Goal: Task Accomplishment & Management: Use online tool/utility

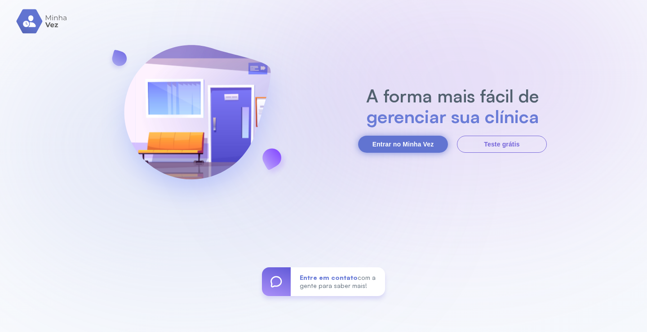
click at [427, 137] on button "Entrar no Minha Vez" at bounding box center [403, 144] width 90 height 17
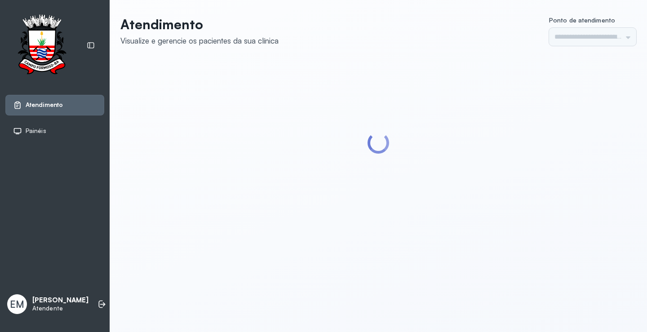
click at [425, 237] on div "Atendimento Visualize e gerencie os pacientes da sua clínica Ponto de atendimen…" at bounding box center [378, 125] width 537 height 251
type input "*********"
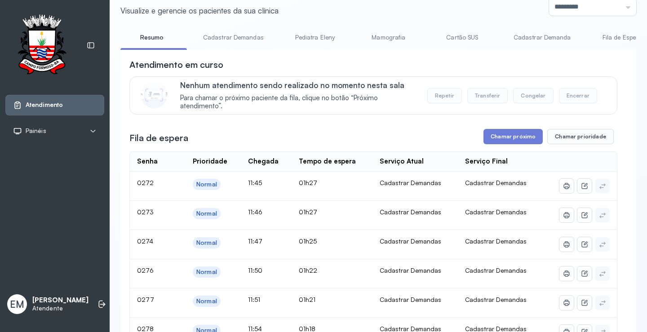
scroll to position [90, 0]
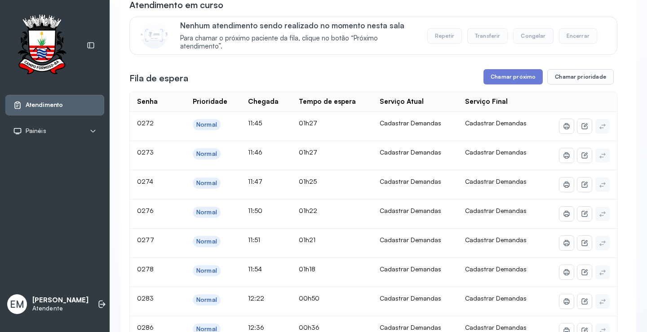
click at [501, 79] on button "Chamar próximo" at bounding box center [512, 76] width 59 height 15
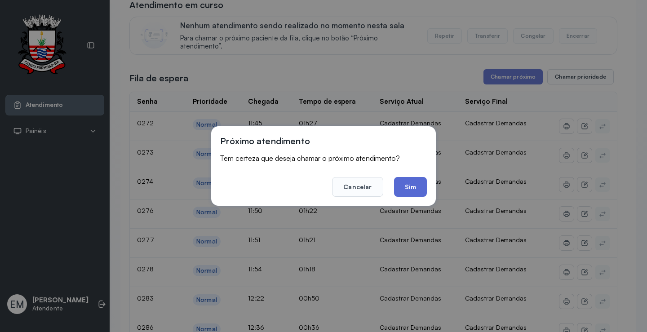
click at [406, 183] on button "Sim" at bounding box center [410, 187] width 33 height 20
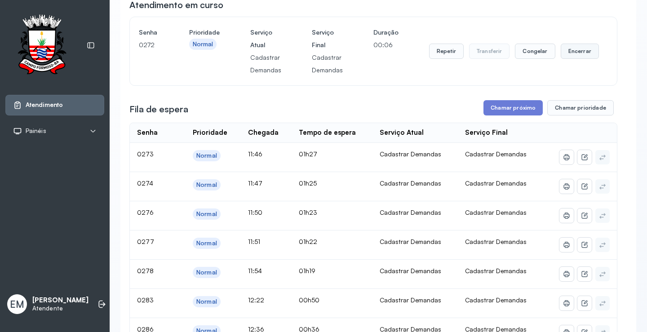
click at [566, 53] on button "Encerrar" at bounding box center [579, 51] width 38 height 15
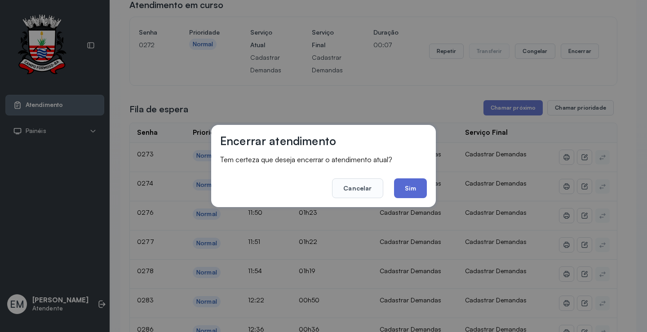
click at [406, 185] on button "Sim" at bounding box center [410, 188] width 33 height 20
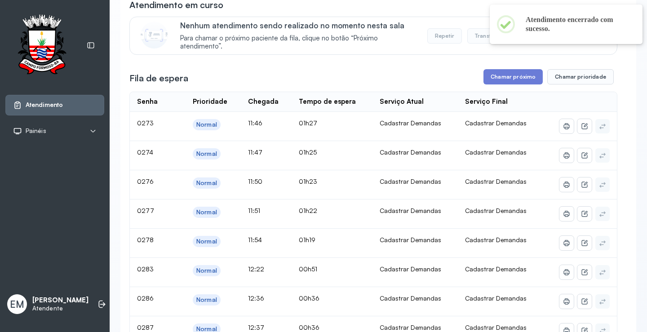
click at [506, 78] on button "Chamar próximo" at bounding box center [512, 76] width 59 height 15
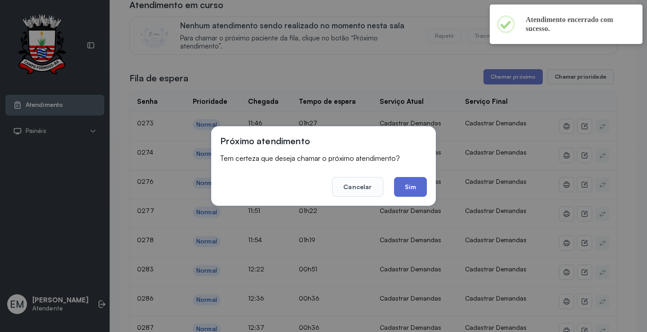
click at [410, 187] on button "Sim" at bounding box center [410, 187] width 33 height 20
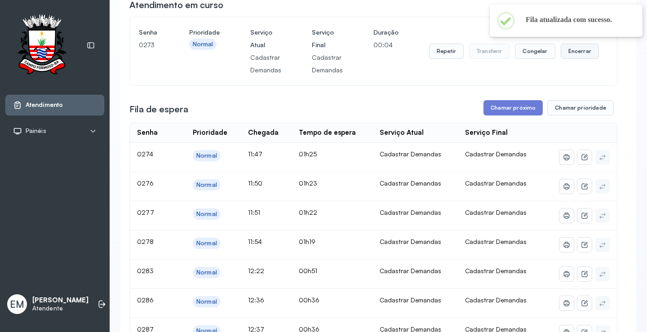
click at [576, 52] on button "Encerrar" at bounding box center [579, 51] width 38 height 15
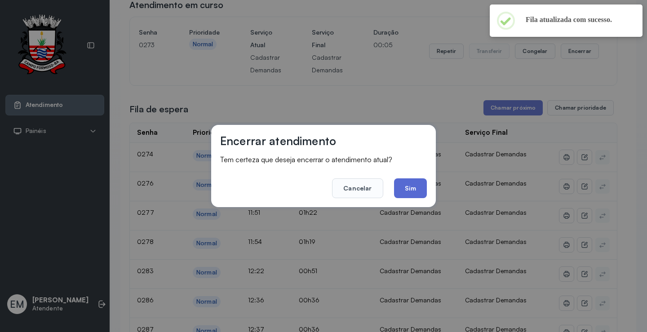
click at [408, 185] on button "Sim" at bounding box center [410, 188] width 33 height 20
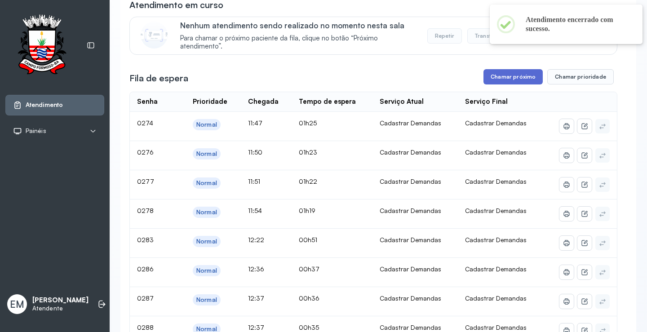
click at [515, 75] on button "Chamar próximo" at bounding box center [512, 76] width 59 height 15
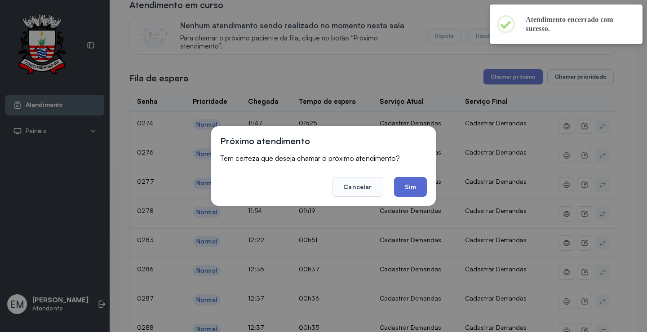
click at [418, 185] on button "Sim" at bounding box center [410, 187] width 33 height 20
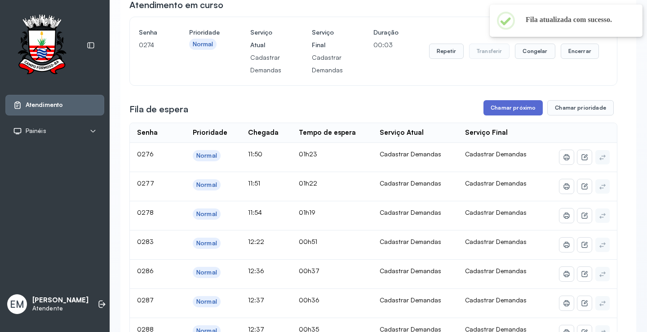
click at [521, 113] on button "Chamar próximo" at bounding box center [512, 107] width 59 height 15
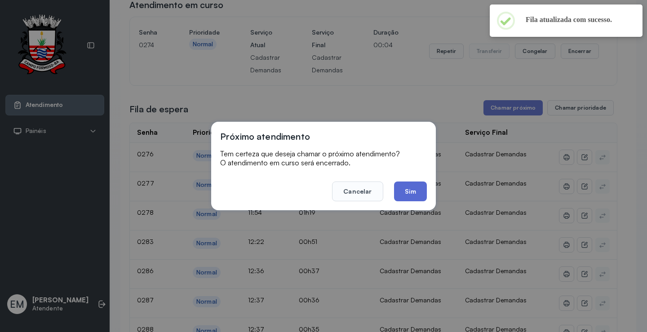
click at [403, 192] on button "Sim" at bounding box center [410, 191] width 33 height 20
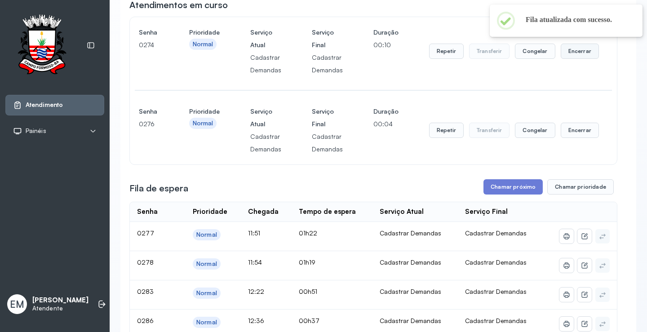
click at [568, 51] on button "Encerrar" at bounding box center [579, 51] width 38 height 15
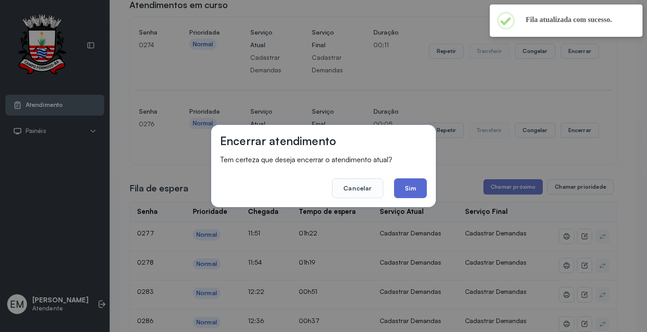
click at [414, 192] on button "Sim" at bounding box center [410, 188] width 33 height 20
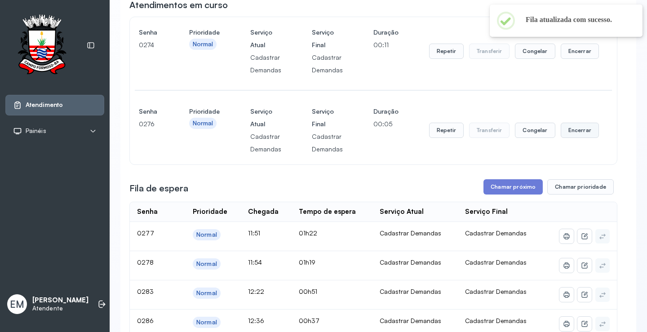
click at [563, 59] on button "Encerrar" at bounding box center [579, 51] width 38 height 15
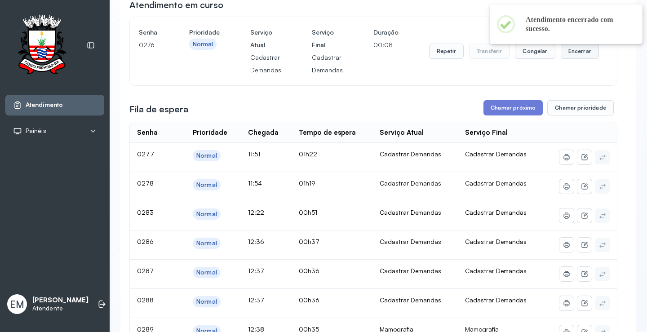
click at [569, 59] on button "Encerrar" at bounding box center [579, 51] width 38 height 15
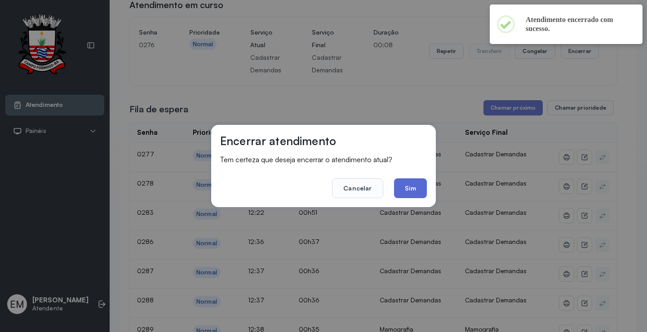
click at [424, 187] on button "Sim" at bounding box center [410, 188] width 33 height 20
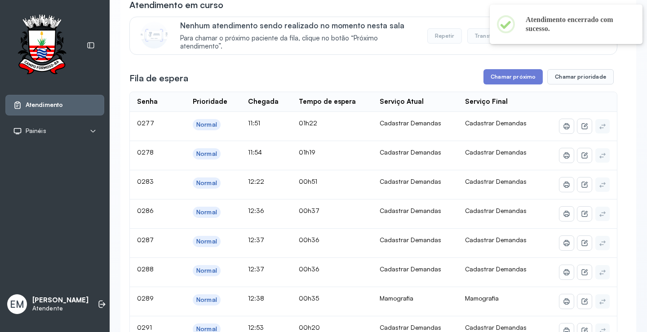
click at [493, 79] on button "Chamar próximo" at bounding box center [512, 76] width 59 height 15
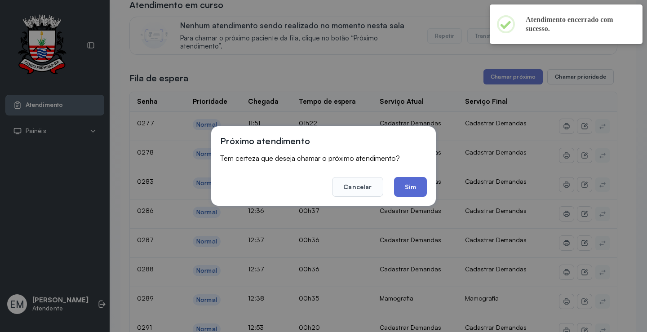
click at [415, 191] on button "Sim" at bounding box center [410, 187] width 33 height 20
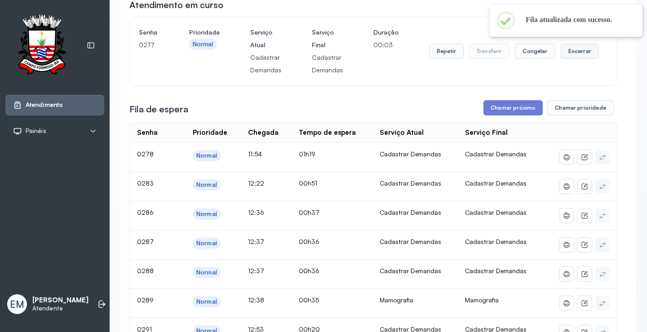
click at [562, 52] on button "Encerrar" at bounding box center [579, 51] width 38 height 15
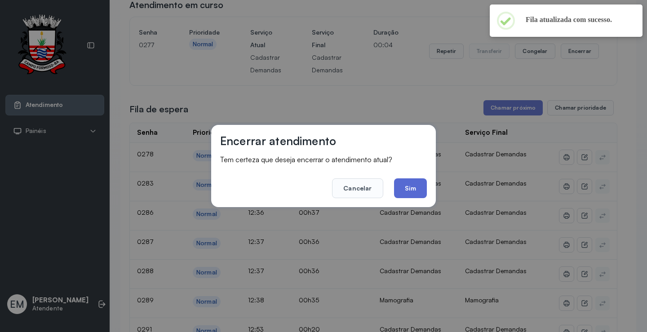
click at [414, 192] on button "Sim" at bounding box center [410, 188] width 33 height 20
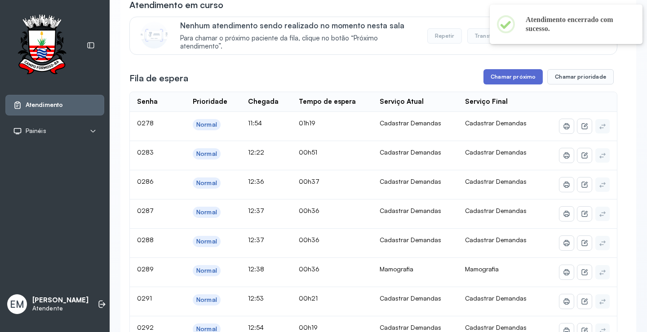
click at [502, 78] on button "Chamar próximo" at bounding box center [512, 76] width 59 height 15
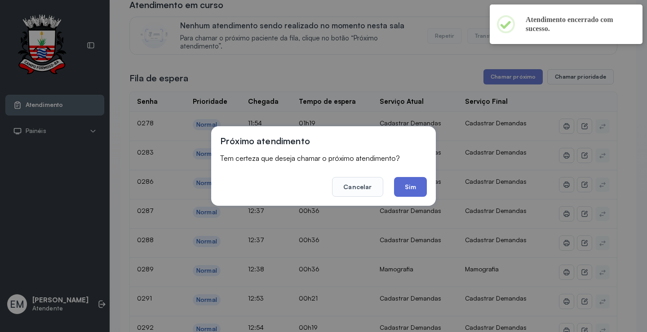
click at [409, 183] on button "Sim" at bounding box center [410, 187] width 33 height 20
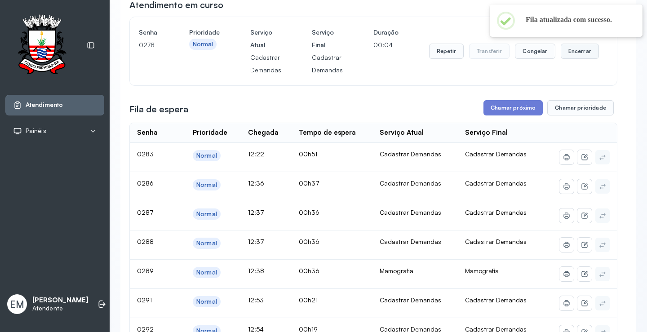
click at [571, 56] on button "Encerrar" at bounding box center [579, 51] width 38 height 15
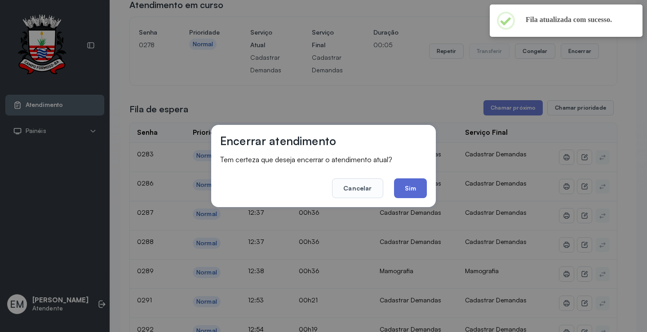
click at [415, 190] on button "Sim" at bounding box center [410, 188] width 33 height 20
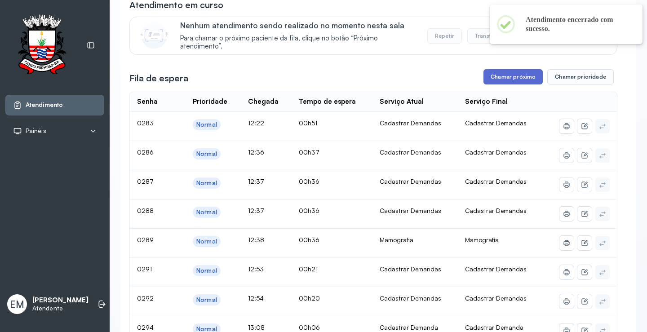
click at [494, 81] on button "Chamar próximo" at bounding box center [512, 76] width 59 height 15
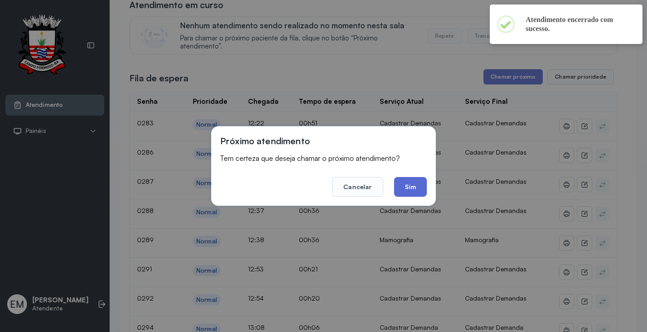
click at [414, 186] on button "Sim" at bounding box center [410, 187] width 33 height 20
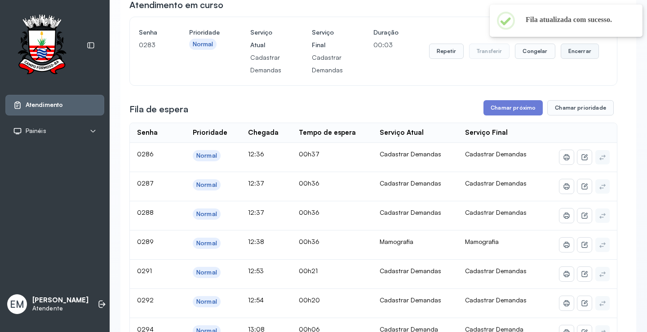
click at [572, 53] on button "Encerrar" at bounding box center [579, 51] width 38 height 15
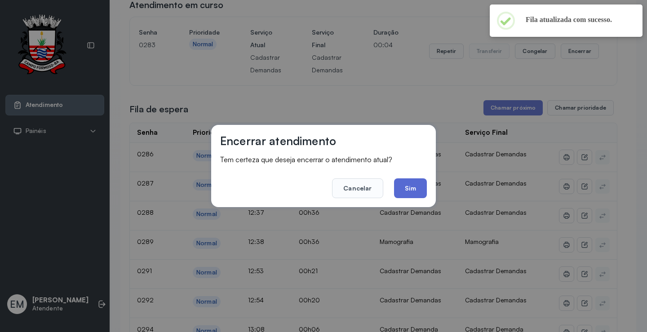
click at [414, 192] on button "Sim" at bounding box center [410, 188] width 33 height 20
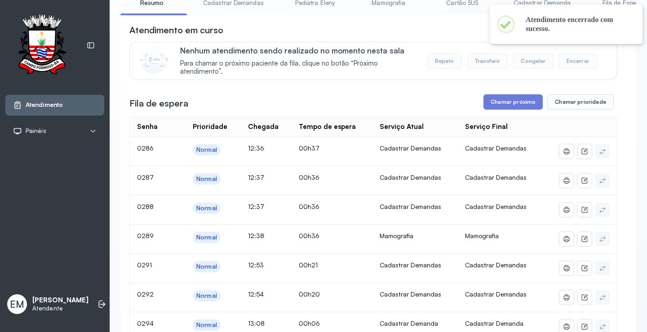
scroll to position [45, 0]
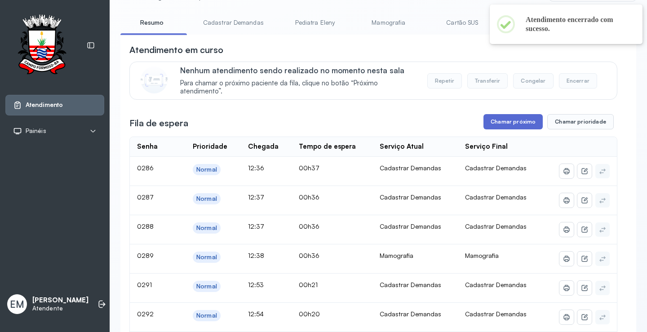
click at [515, 126] on button "Chamar próximo" at bounding box center [512, 121] width 59 height 15
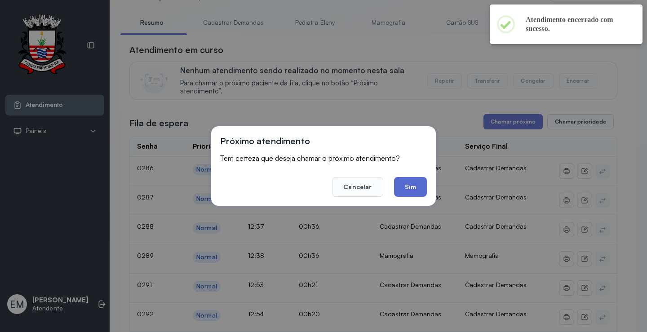
click at [408, 188] on button "Sim" at bounding box center [410, 187] width 33 height 20
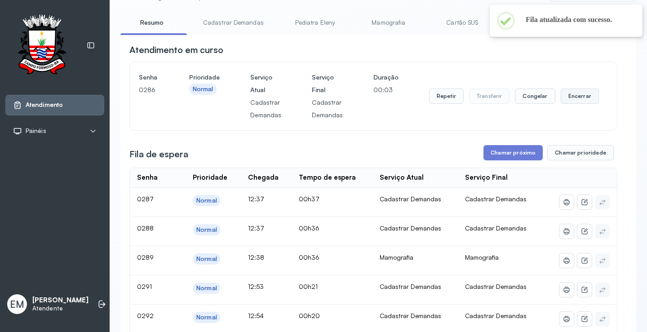
click at [576, 101] on button "Encerrar" at bounding box center [579, 95] width 38 height 15
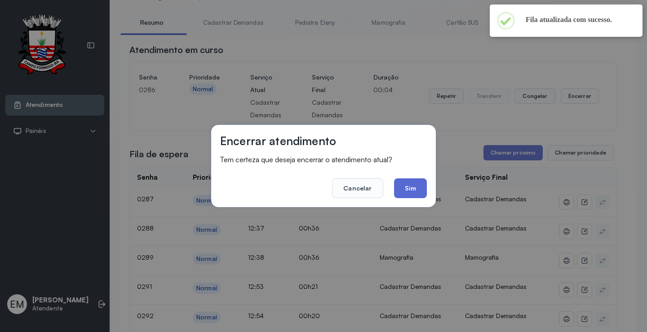
click at [417, 185] on button "Sim" at bounding box center [410, 188] width 33 height 20
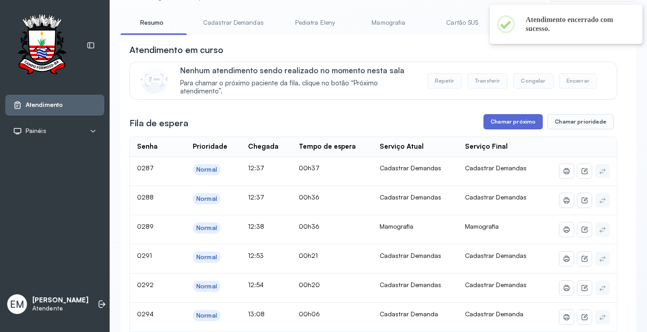
click at [516, 129] on button "Chamar próximo" at bounding box center [512, 121] width 59 height 15
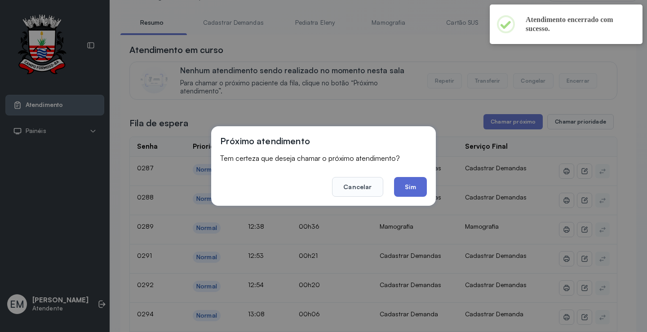
click at [415, 179] on button "Sim" at bounding box center [410, 187] width 33 height 20
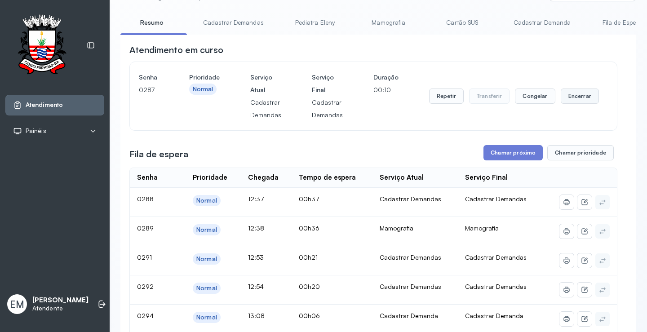
click at [560, 97] on button "Encerrar" at bounding box center [579, 95] width 38 height 15
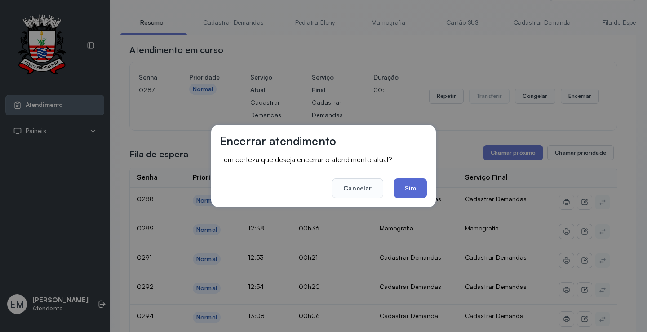
click at [409, 190] on button "Sim" at bounding box center [410, 188] width 33 height 20
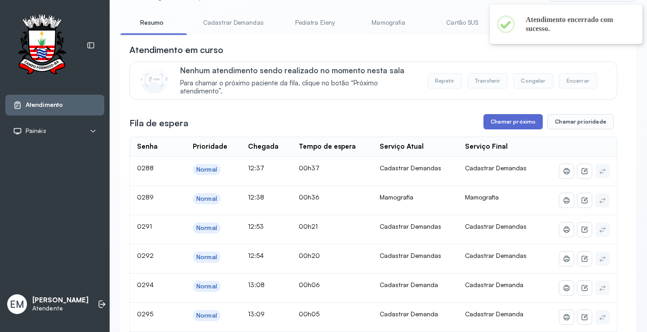
click at [521, 128] on button "Chamar próximo" at bounding box center [512, 121] width 59 height 15
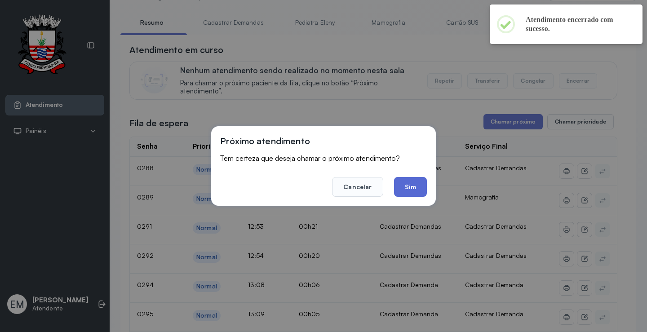
click at [405, 189] on button "Sim" at bounding box center [410, 187] width 33 height 20
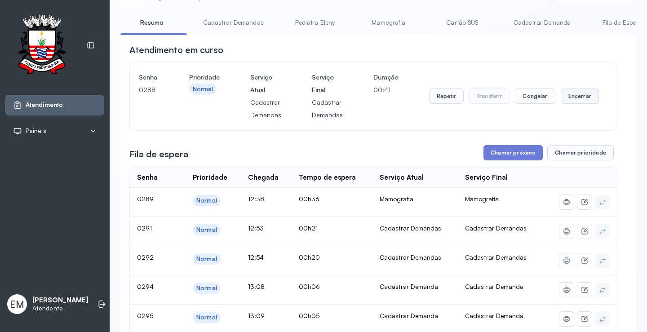
click at [578, 97] on button "Encerrar" at bounding box center [579, 95] width 38 height 15
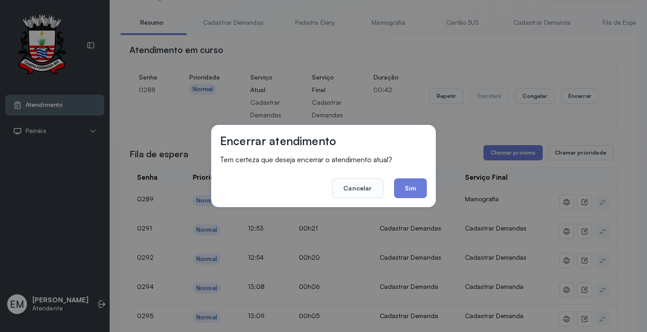
click at [390, 192] on footer "Cancelar Sim" at bounding box center [323, 182] width 207 height 32
click at [408, 188] on button "Sim" at bounding box center [410, 188] width 33 height 20
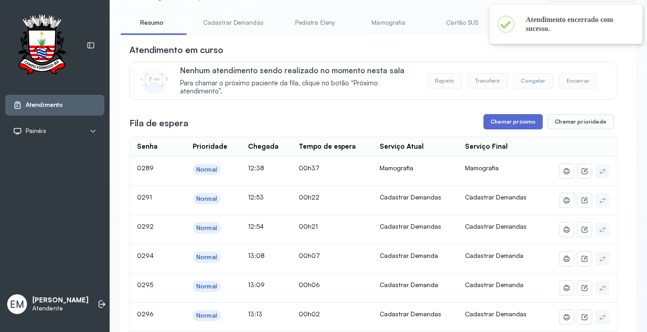
click at [521, 123] on button "Chamar próximo" at bounding box center [512, 121] width 59 height 15
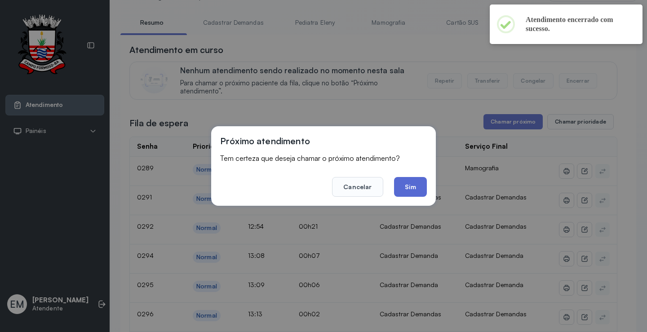
click at [413, 183] on button "Sim" at bounding box center [410, 187] width 33 height 20
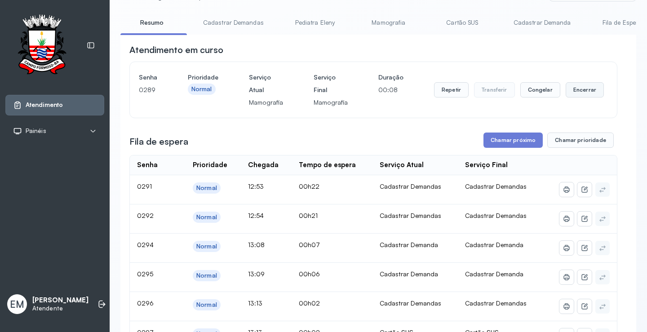
click at [578, 88] on button "Encerrar" at bounding box center [584, 89] width 38 height 15
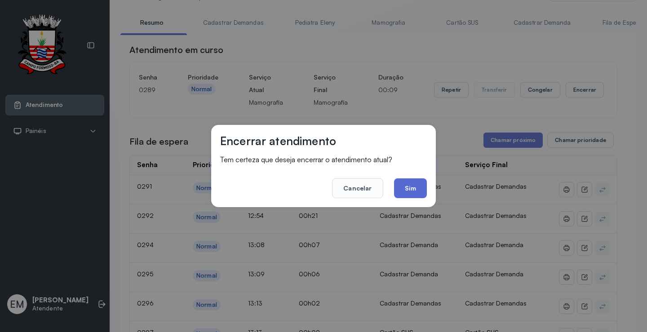
click at [401, 185] on button "Sim" at bounding box center [410, 188] width 33 height 20
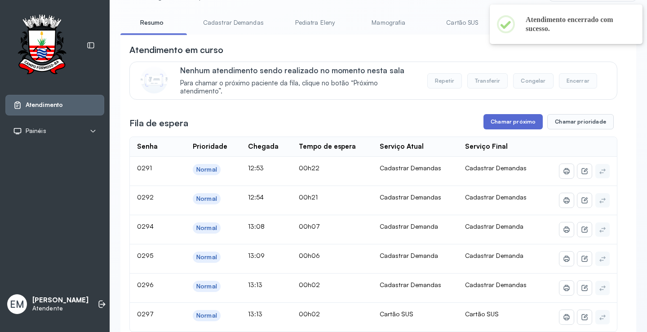
click at [499, 121] on button "Chamar próximo" at bounding box center [512, 121] width 59 height 15
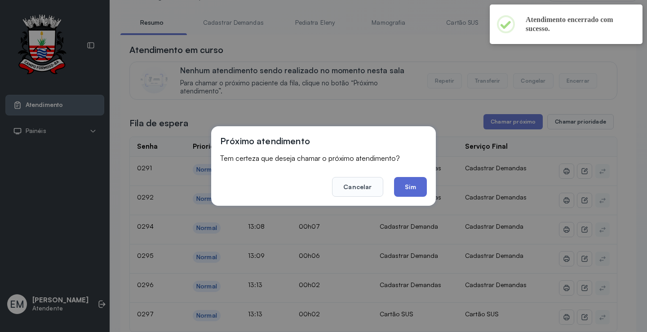
click at [423, 185] on button "Sim" at bounding box center [410, 187] width 33 height 20
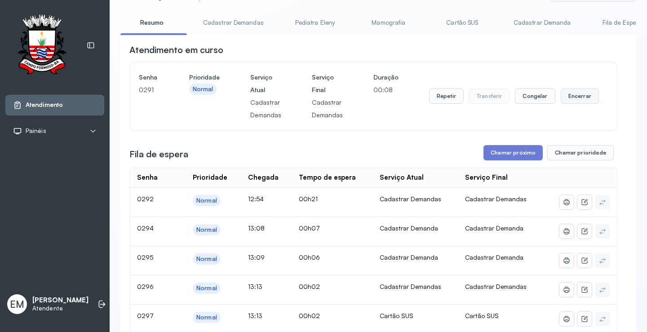
drag, startPoint x: 569, startPoint y: 94, endPoint x: 560, endPoint y: 91, distance: 9.3
click at [560, 91] on button "Encerrar" at bounding box center [579, 95] width 38 height 15
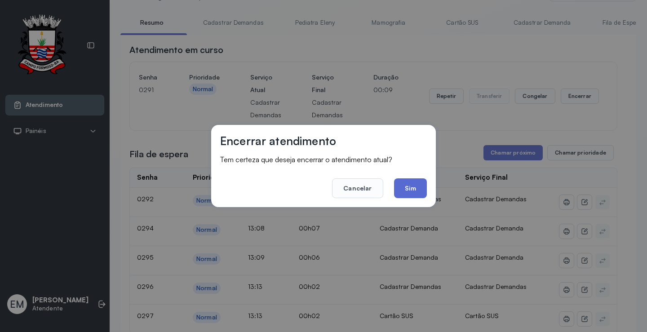
click at [412, 190] on button "Sim" at bounding box center [410, 188] width 33 height 20
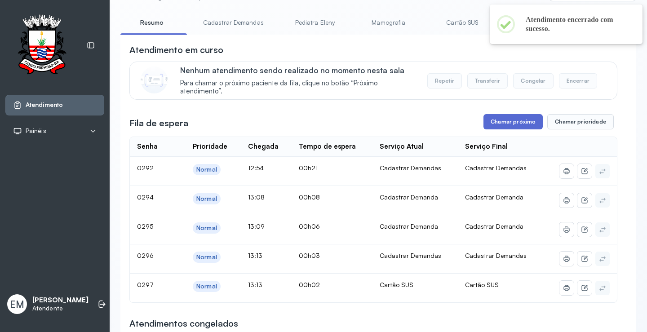
click at [497, 123] on button "Chamar próximo" at bounding box center [512, 121] width 59 height 15
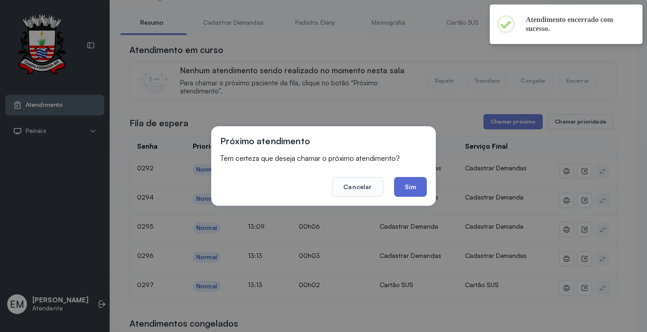
click at [413, 187] on button "Sim" at bounding box center [410, 187] width 33 height 20
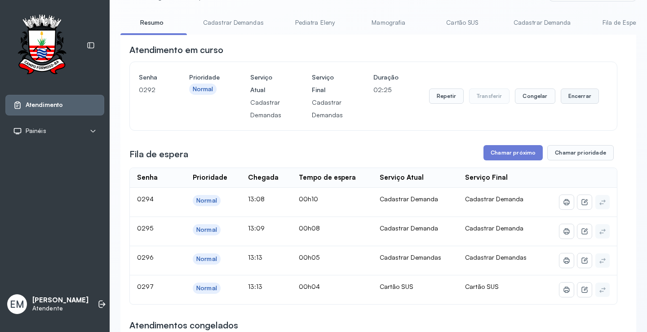
click at [566, 94] on button "Encerrar" at bounding box center [579, 95] width 38 height 15
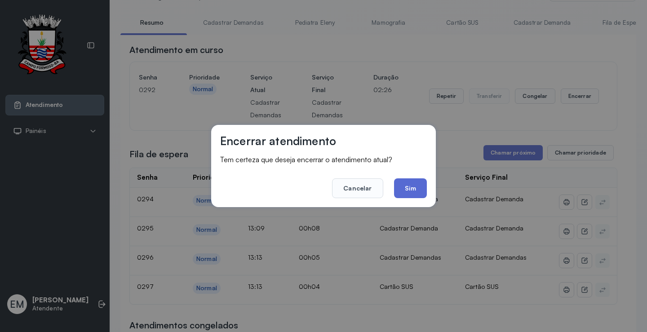
click at [405, 190] on button "Sim" at bounding box center [410, 188] width 33 height 20
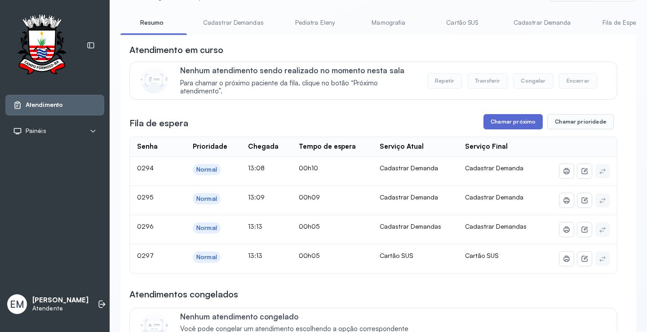
click at [511, 116] on button "Chamar próximo" at bounding box center [512, 121] width 59 height 15
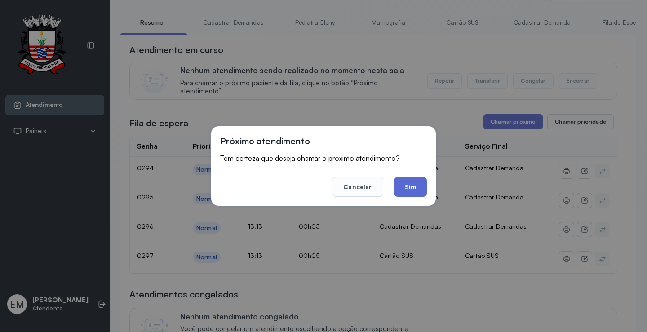
click at [424, 180] on button "Sim" at bounding box center [410, 187] width 33 height 20
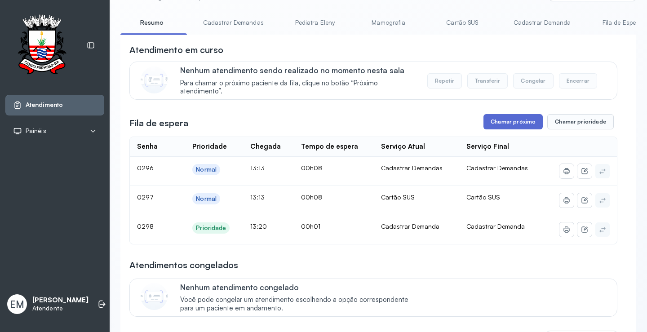
click at [492, 118] on button "Chamar próximo" at bounding box center [512, 121] width 59 height 15
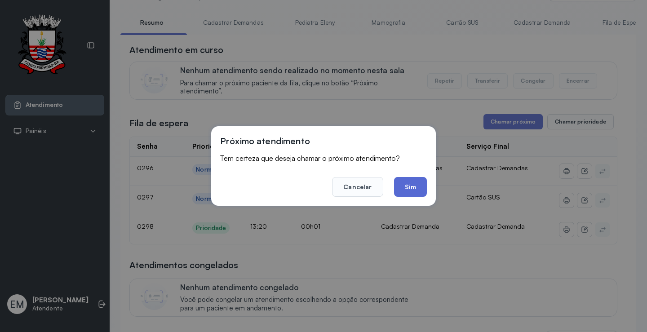
click at [417, 180] on button "Sim" at bounding box center [410, 187] width 33 height 20
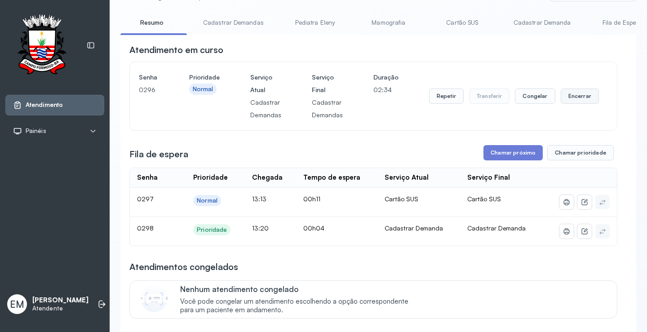
click at [577, 94] on button "Encerrar" at bounding box center [579, 95] width 38 height 15
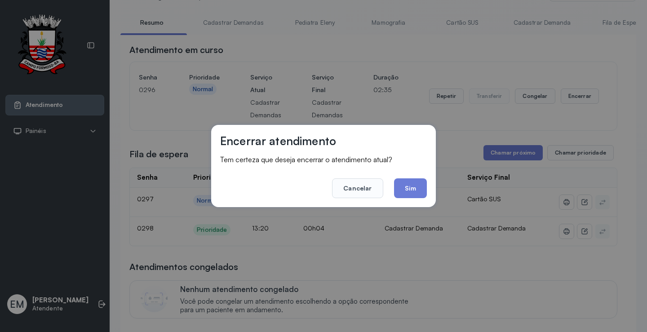
click at [427, 187] on div "Encerrar atendimento Tem certeza que deseja encerrar o atendimento atual? Cance…" at bounding box center [323, 166] width 225 height 82
click at [415, 186] on button "Sim" at bounding box center [410, 188] width 33 height 20
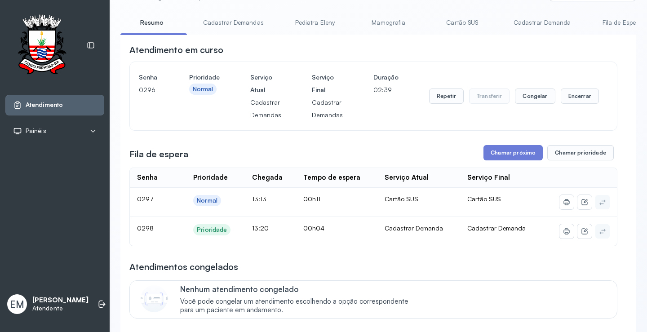
drag, startPoint x: 573, startPoint y: 102, endPoint x: 494, endPoint y: 181, distance: 111.8
click at [572, 102] on button "Encerrar" at bounding box center [579, 95] width 38 height 15
click at [574, 97] on button "Encerrar" at bounding box center [579, 95] width 38 height 15
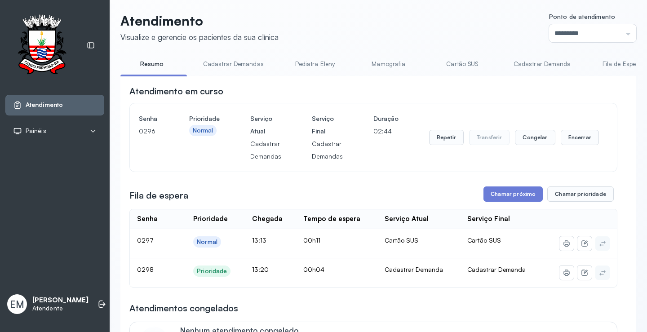
scroll to position [0, 0]
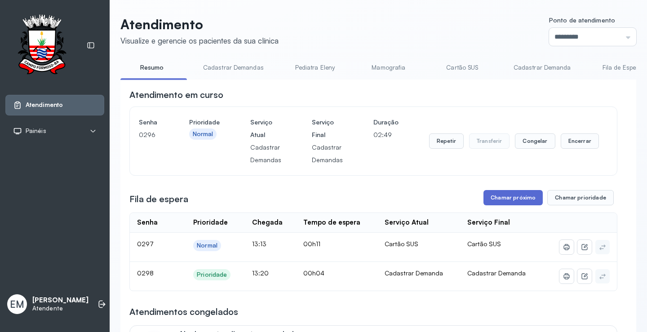
click at [526, 201] on button "Chamar próximo" at bounding box center [512, 197] width 59 height 15
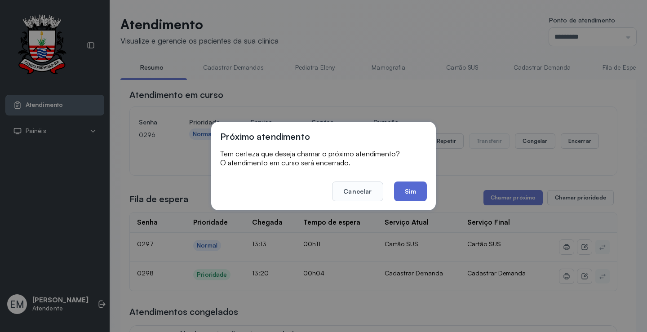
click at [414, 189] on button "Sim" at bounding box center [410, 191] width 33 height 20
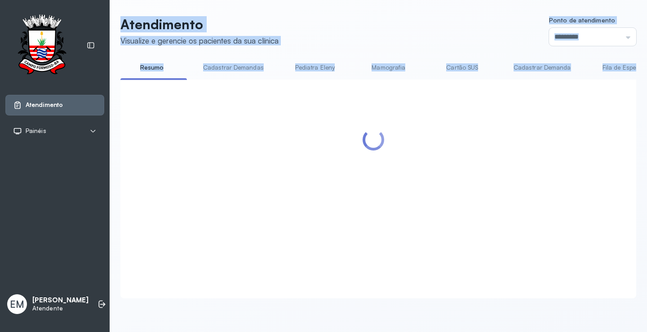
drag, startPoint x: 120, startPoint y: 23, endPoint x: 644, endPoint y: 70, distance: 525.6
click at [644, 70] on div "Atendimento Visualize e gerencie os pacientes da sua clínica Ponto de atendimen…" at bounding box center [378, 166] width 537 height 332
click at [439, 31] on header "Atendimento Visualize e gerencie os pacientes da sua clínica Ponto de atendimen…" at bounding box center [377, 31] width 515 height 30
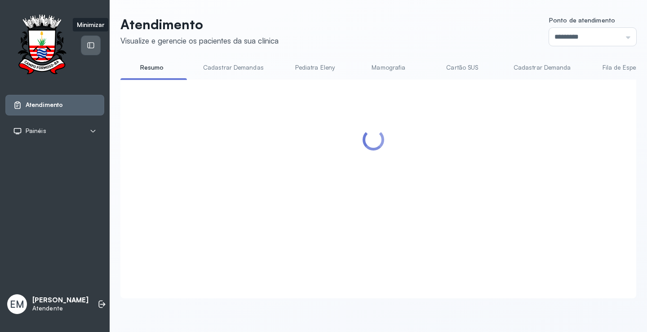
click at [89, 44] on icon at bounding box center [91, 46] width 7 height 6
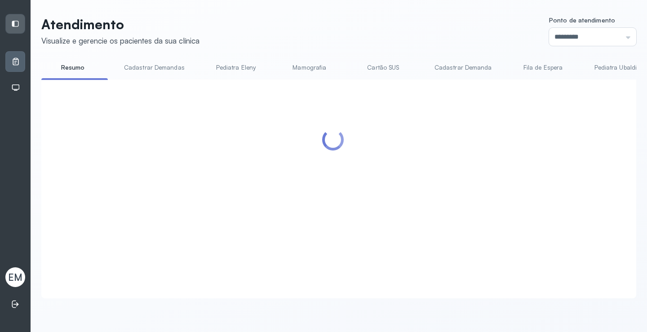
click at [202, 45] on header "Atendimento Visualize e gerencie os pacientes da sua clínica Ponto de atendimen…" at bounding box center [338, 31] width 594 height 30
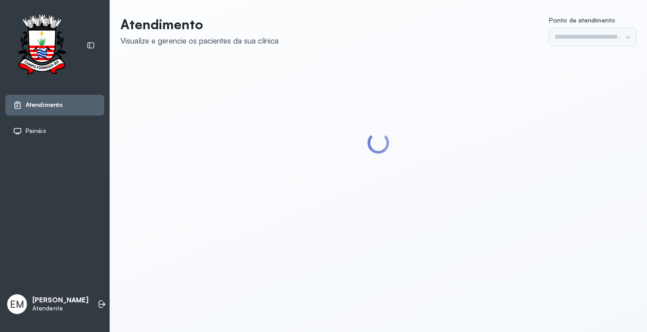
type input "*********"
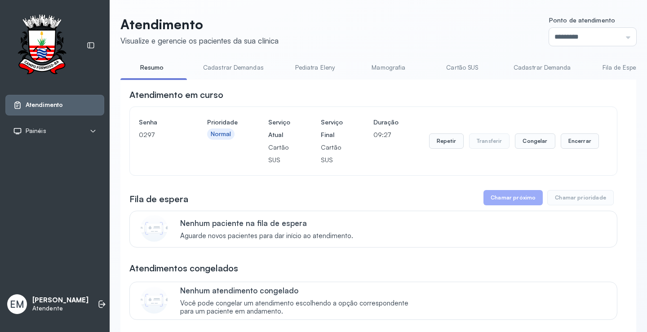
drag, startPoint x: 570, startPoint y: 147, endPoint x: 481, endPoint y: 185, distance: 96.2
click at [569, 155] on div "Repetir Transferir Congelar Encerrar" at bounding box center [514, 141] width 170 height 50
click at [560, 140] on button "Encerrar" at bounding box center [579, 140] width 38 height 15
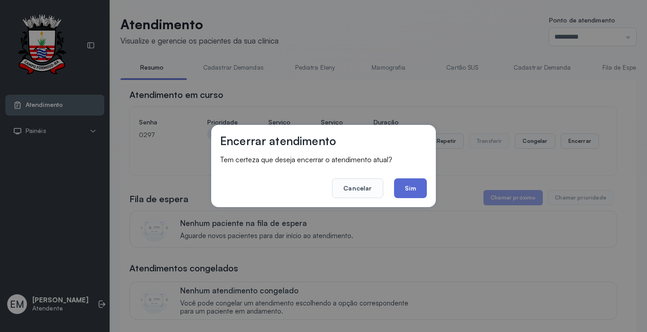
click at [406, 188] on button "Sim" at bounding box center [410, 188] width 33 height 20
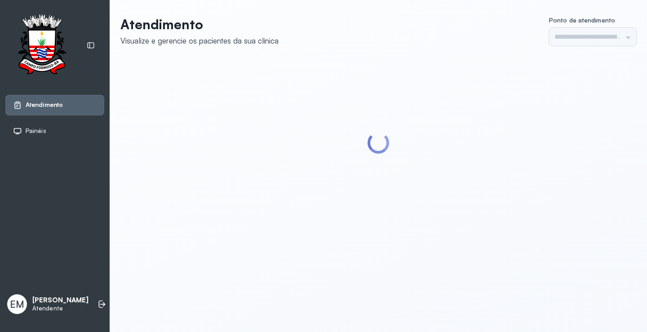
type input "*********"
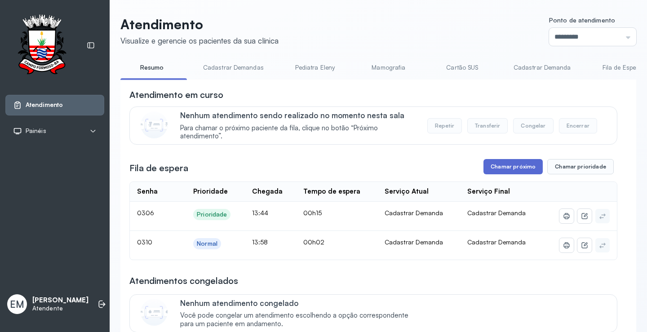
click at [515, 173] on button "Chamar próximo" at bounding box center [512, 166] width 59 height 15
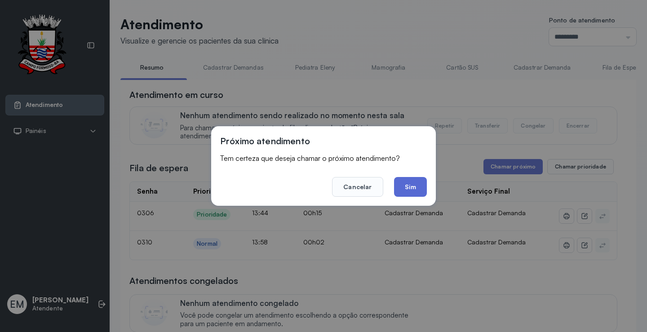
click at [414, 189] on button "Sim" at bounding box center [410, 187] width 33 height 20
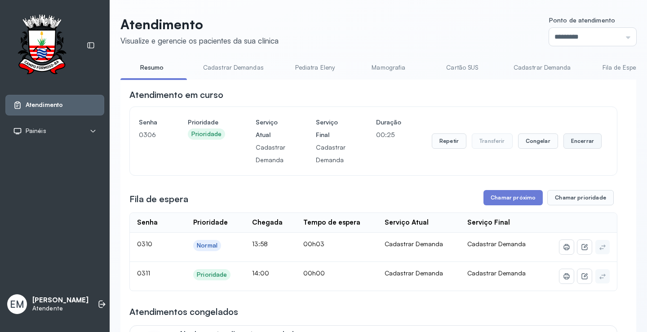
click at [563, 138] on button "Encerrar" at bounding box center [582, 140] width 38 height 15
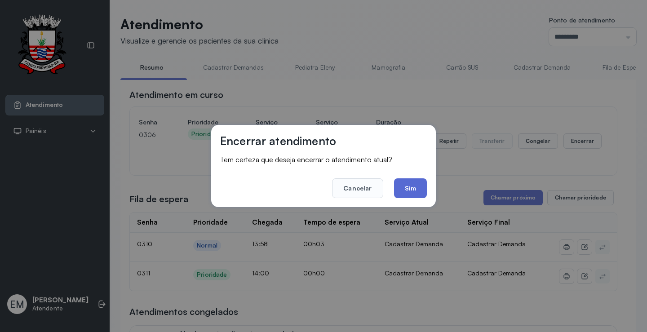
click at [397, 190] on button "Sim" at bounding box center [410, 188] width 33 height 20
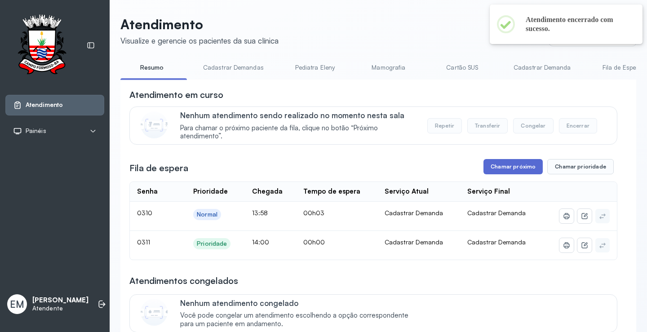
click at [498, 169] on button "Chamar próximo" at bounding box center [512, 166] width 59 height 15
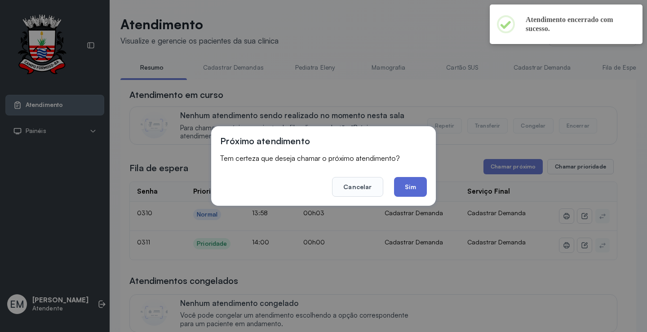
click at [412, 185] on button "Sim" at bounding box center [410, 187] width 33 height 20
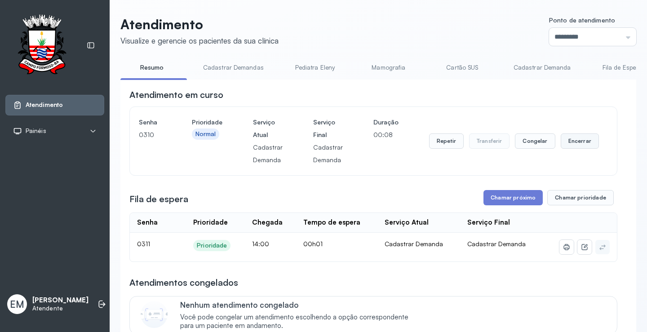
click at [572, 142] on button "Encerrar" at bounding box center [579, 140] width 38 height 15
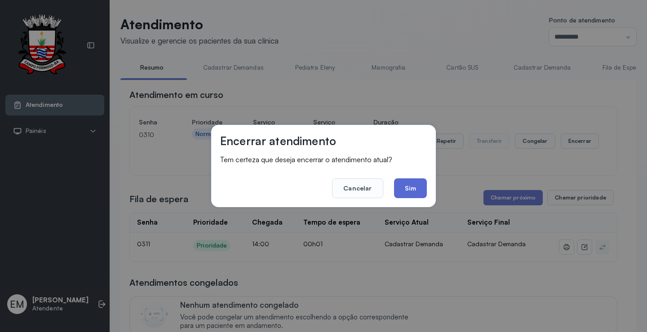
click at [414, 186] on button "Sim" at bounding box center [410, 188] width 33 height 20
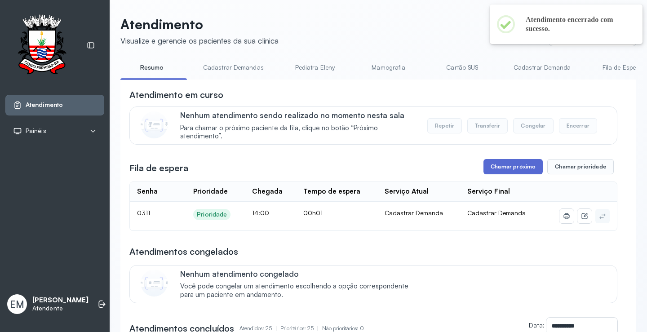
click at [509, 174] on button "Chamar próximo" at bounding box center [512, 166] width 59 height 15
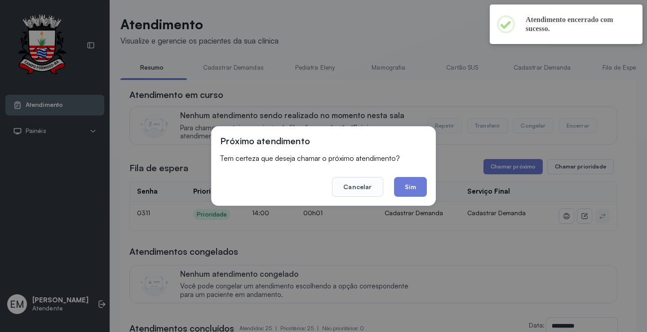
click at [427, 189] on div "Próximo atendimento Tem certeza que deseja chamar o próximo atendimento? Cancel…" at bounding box center [323, 165] width 225 height 79
click at [406, 197] on div "Próximo atendimento Tem certeza que deseja chamar o próximo atendimento? Cancel…" at bounding box center [323, 165] width 225 height 79
click at [412, 187] on button "Sim" at bounding box center [410, 187] width 33 height 20
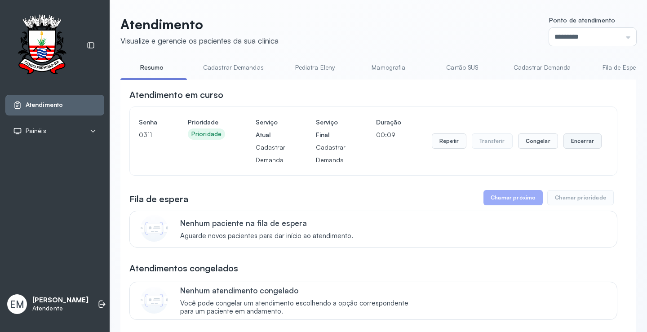
click at [578, 143] on button "Encerrar" at bounding box center [582, 140] width 38 height 15
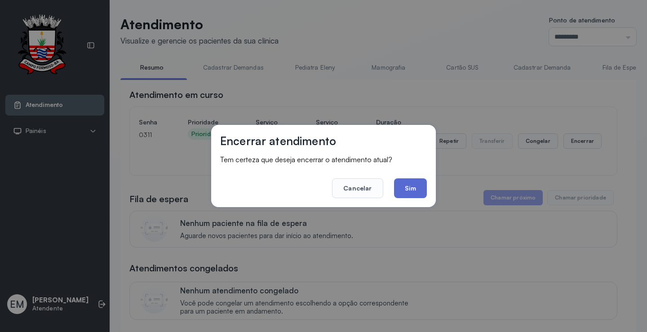
click at [405, 181] on button "Sim" at bounding box center [410, 188] width 33 height 20
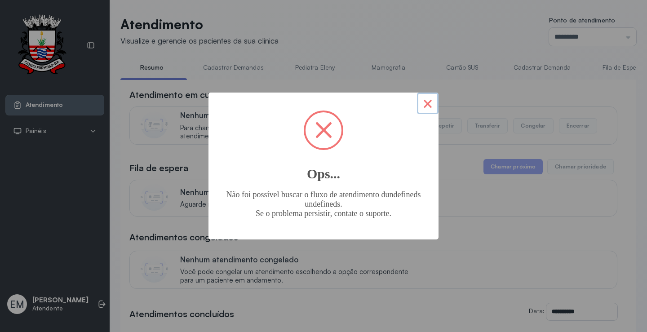
click at [418, 99] on button "×" at bounding box center [428, 103] width 22 height 22
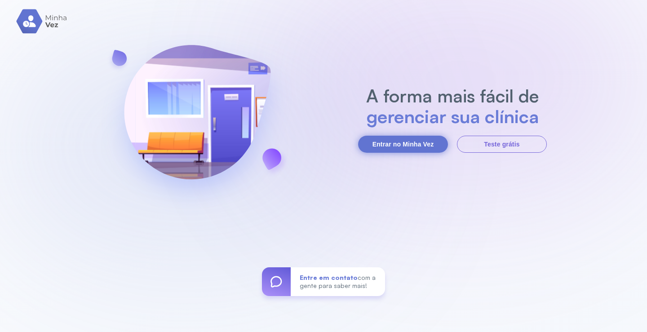
click at [418, 147] on button "Entrar no Minha Vez" at bounding box center [403, 144] width 90 height 17
click at [419, 143] on button "Entrar no Minha Vez" at bounding box center [403, 144] width 90 height 17
click at [389, 146] on button "Entrar no Minha Vez" at bounding box center [403, 144] width 90 height 17
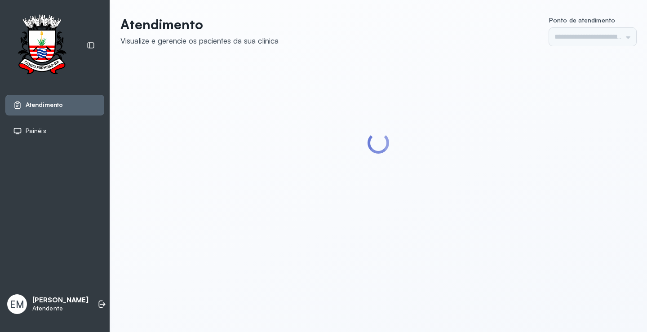
type input "*********"
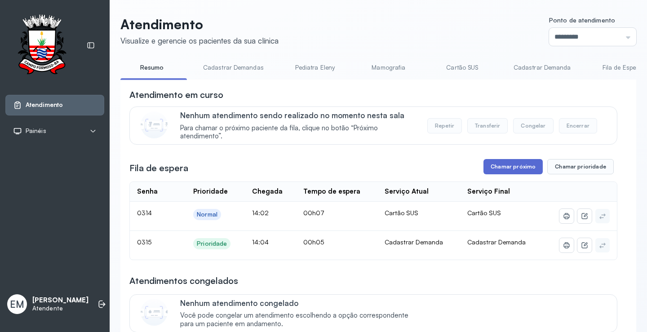
click at [515, 166] on button "Chamar próximo" at bounding box center [512, 166] width 59 height 15
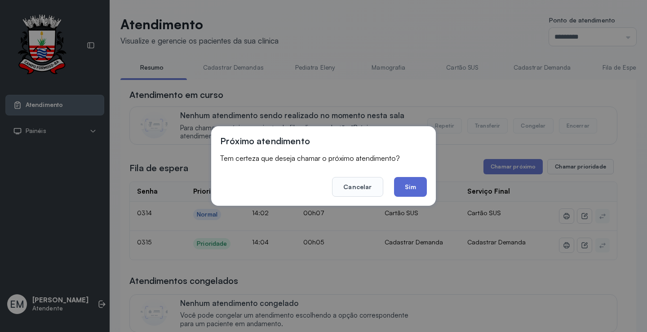
click at [413, 185] on button "Sim" at bounding box center [410, 187] width 33 height 20
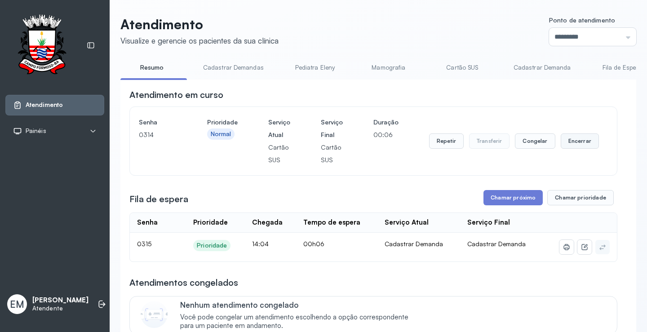
click at [580, 146] on button "Encerrar" at bounding box center [579, 140] width 38 height 15
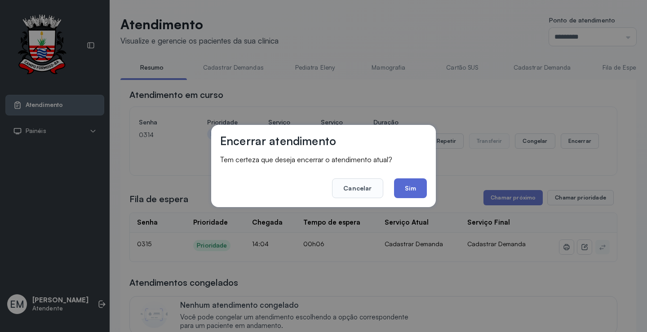
click at [417, 187] on button "Sim" at bounding box center [410, 188] width 33 height 20
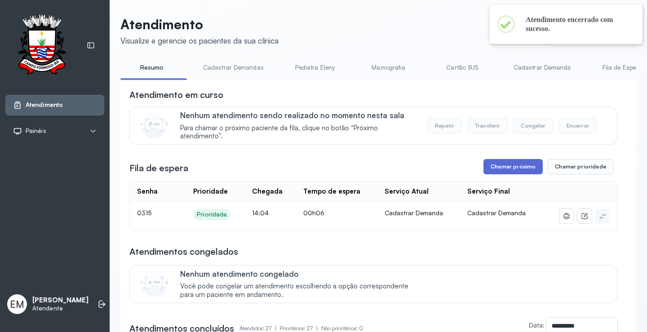
click at [502, 170] on button "Chamar próximo" at bounding box center [512, 166] width 59 height 15
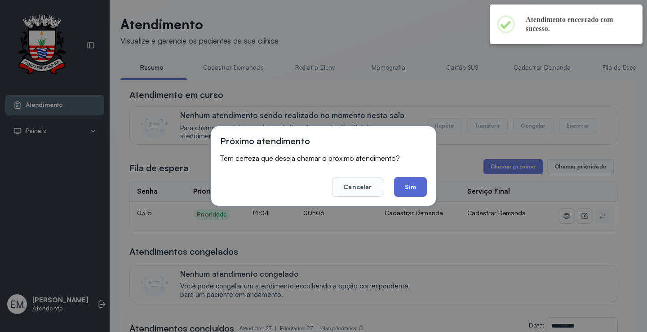
click at [420, 188] on button "Sim" at bounding box center [410, 187] width 33 height 20
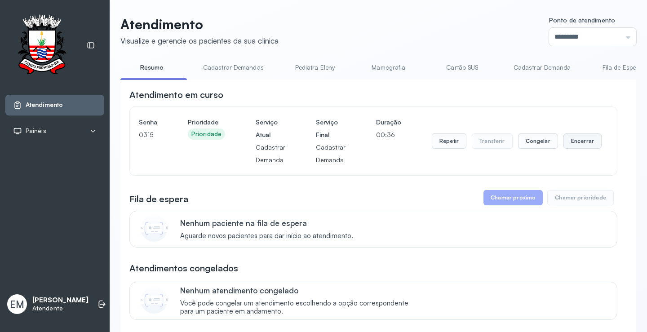
click at [579, 136] on button "Encerrar" at bounding box center [582, 140] width 38 height 15
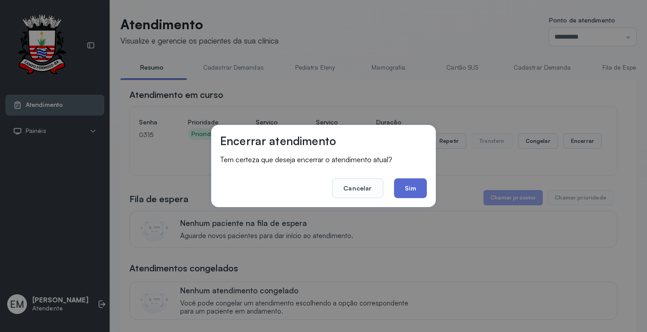
click at [404, 189] on button "Sim" at bounding box center [410, 188] width 33 height 20
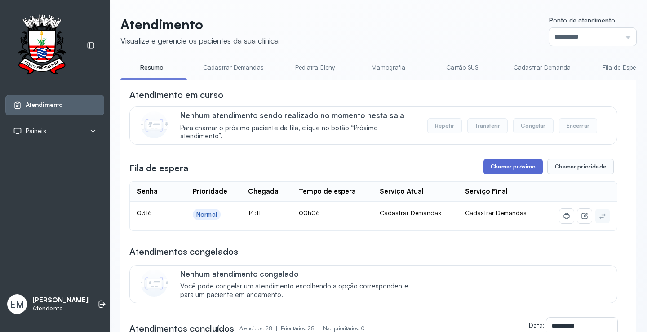
click at [526, 167] on button "Chamar próximo" at bounding box center [512, 166] width 59 height 15
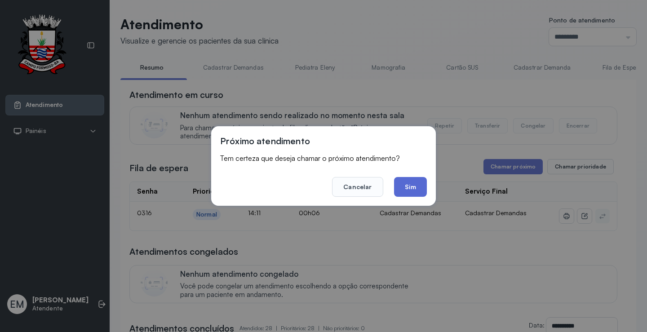
click at [407, 189] on button "Sim" at bounding box center [410, 187] width 33 height 20
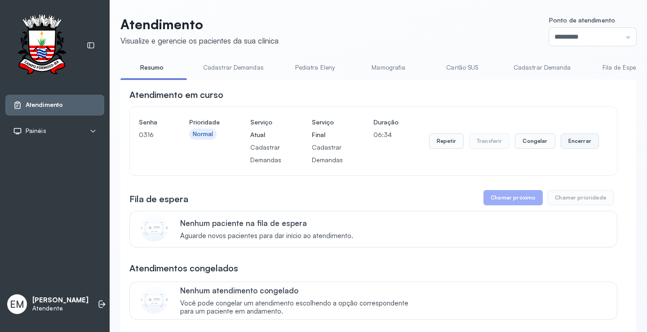
drag, startPoint x: 564, startPoint y: 140, endPoint x: 562, endPoint y: 146, distance: 7.1
click at [562, 146] on button "Encerrar" at bounding box center [579, 140] width 38 height 15
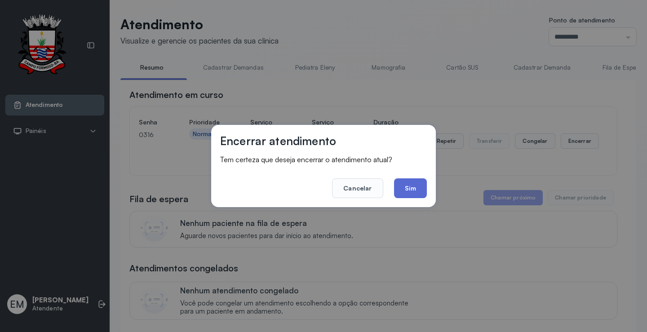
click at [420, 187] on button "Sim" at bounding box center [410, 188] width 33 height 20
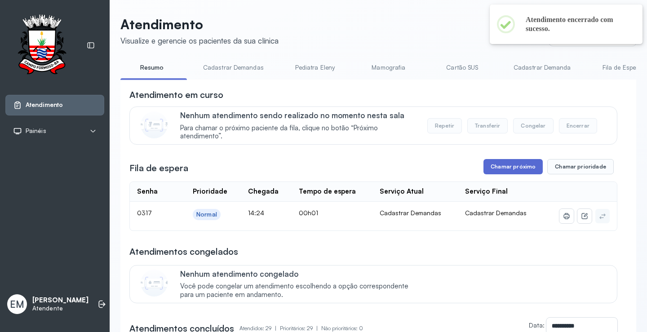
click at [509, 164] on button "Chamar próximo" at bounding box center [512, 166] width 59 height 15
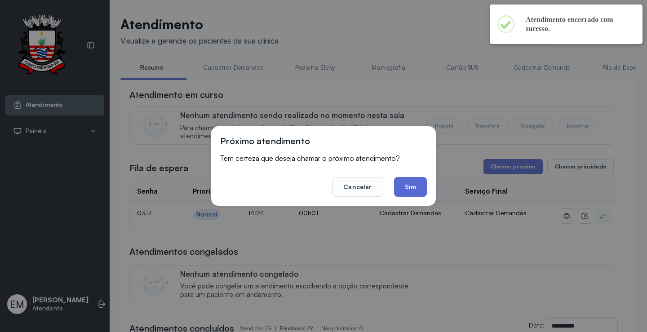
click at [405, 191] on button "Sim" at bounding box center [410, 187] width 33 height 20
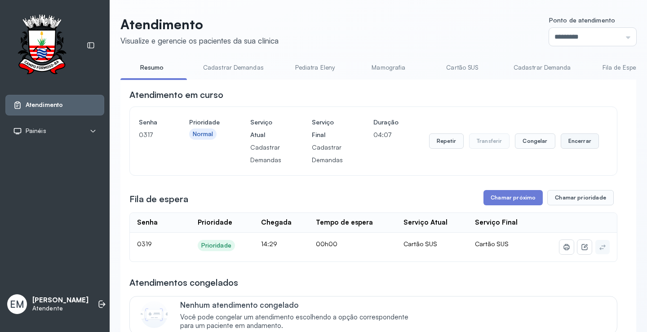
click at [560, 141] on button "Encerrar" at bounding box center [579, 140] width 38 height 15
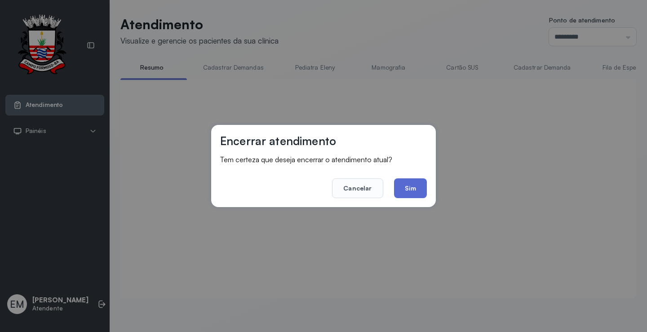
click at [407, 183] on button "Sim" at bounding box center [410, 188] width 33 height 20
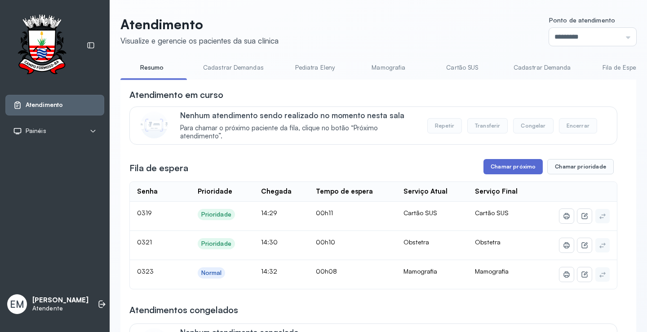
click at [522, 164] on button "Chamar próximo" at bounding box center [512, 166] width 59 height 15
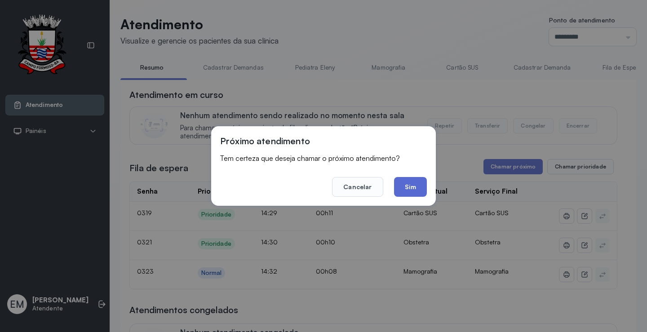
click at [420, 183] on button "Sim" at bounding box center [410, 187] width 33 height 20
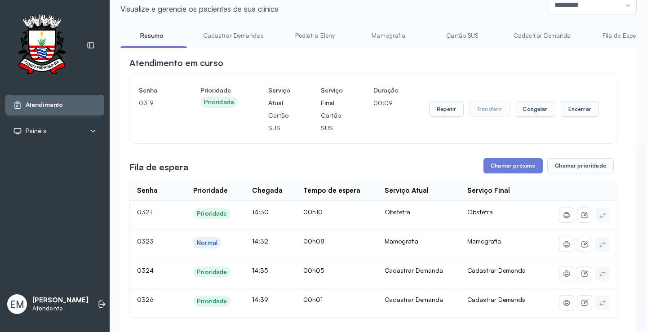
scroll to position [90, 0]
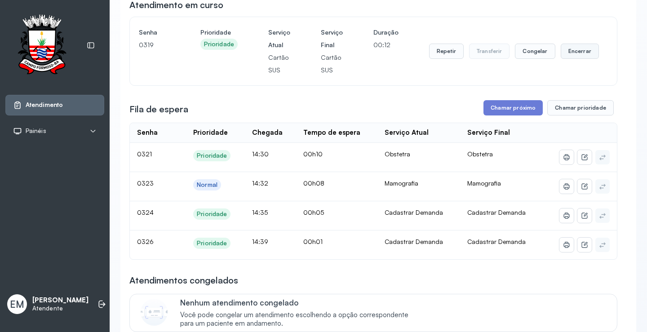
click at [575, 48] on button "Encerrar" at bounding box center [579, 51] width 38 height 15
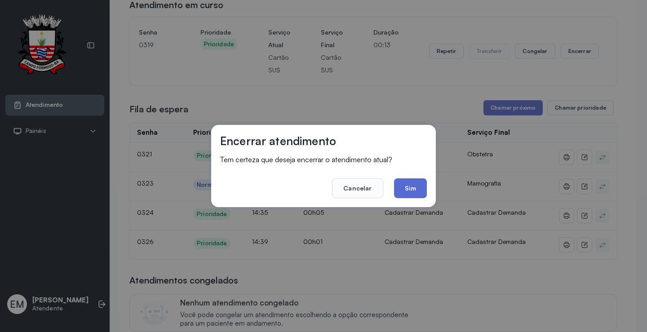
click at [416, 186] on button "Sim" at bounding box center [410, 188] width 33 height 20
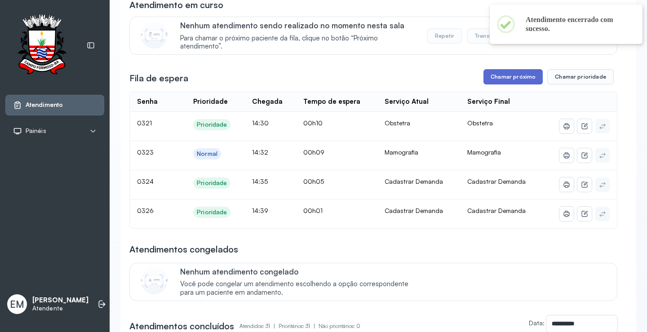
click at [515, 77] on button "Chamar próximo" at bounding box center [512, 76] width 59 height 15
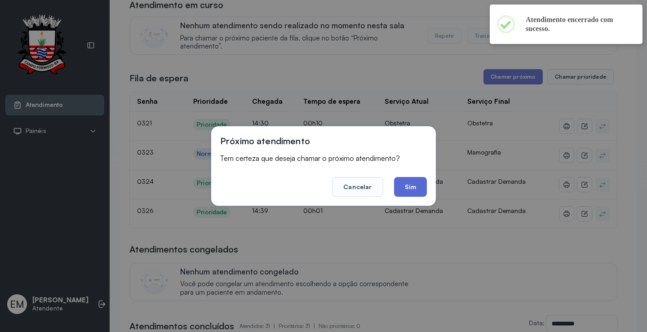
click at [418, 181] on button "Sim" at bounding box center [410, 187] width 33 height 20
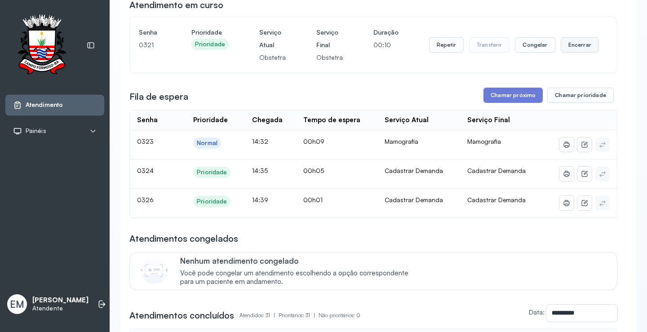
click at [577, 48] on button "Encerrar" at bounding box center [579, 44] width 38 height 15
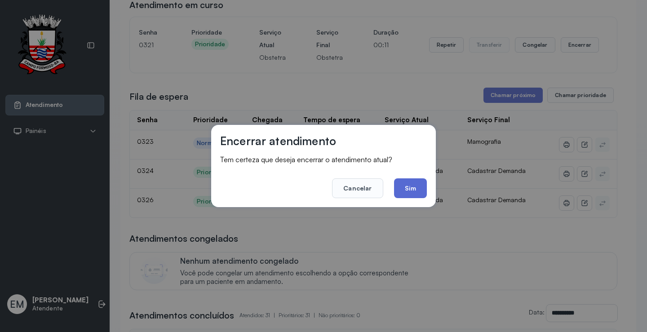
click at [412, 193] on button "Sim" at bounding box center [410, 188] width 33 height 20
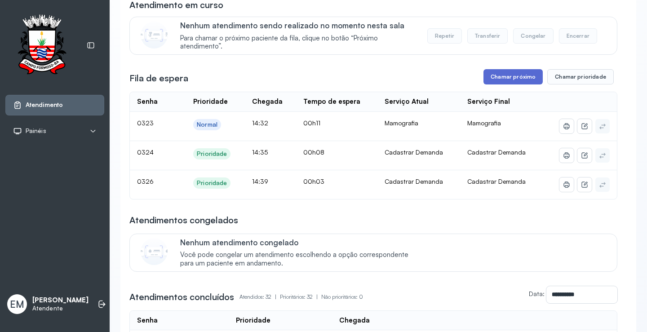
click at [509, 80] on button "Chamar próximo" at bounding box center [512, 76] width 59 height 15
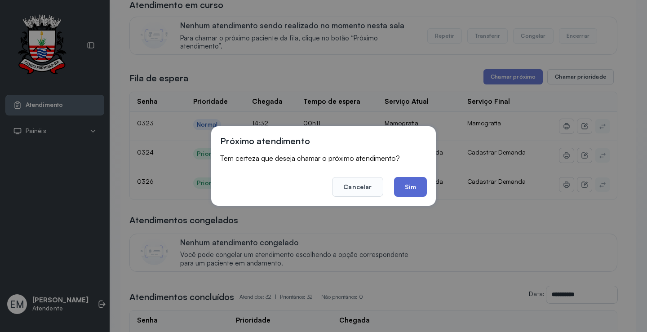
click at [401, 185] on button "Sim" at bounding box center [410, 187] width 33 height 20
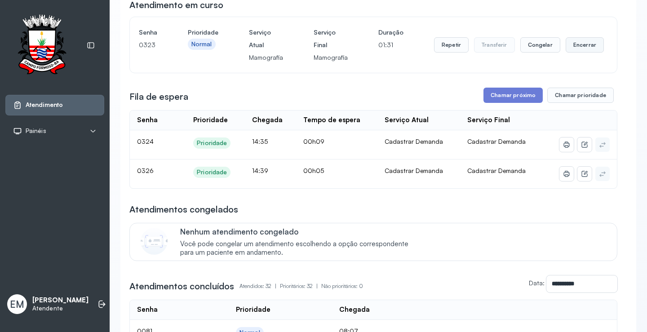
click at [572, 44] on button "Encerrar" at bounding box center [584, 44] width 38 height 15
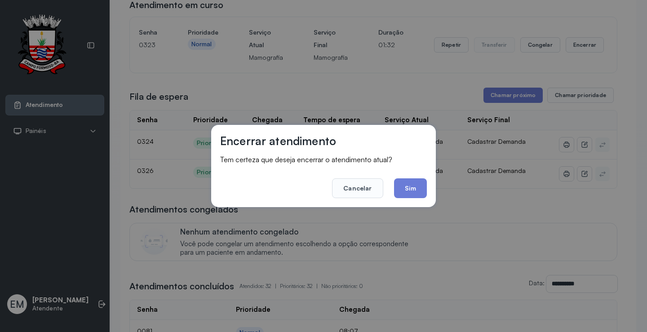
drag, startPoint x: 412, startPoint y: 197, endPoint x: 415, endPoint y: 189, distance: 7.8
click at [413, 196] on button "Sim" at bounding box center [410, 188] width 33 height 20
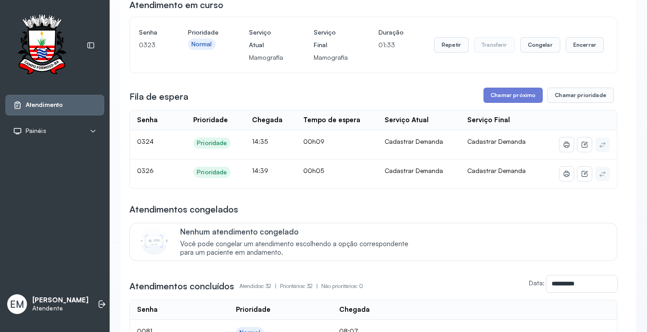
click at [460, 185] on td "Cadastrar Demanda" at bounding box center [501, 173] width 83 height 29
click at [509, 94] on button "Chamar próximo" at bounding box center [512, 95] width 59 height 15
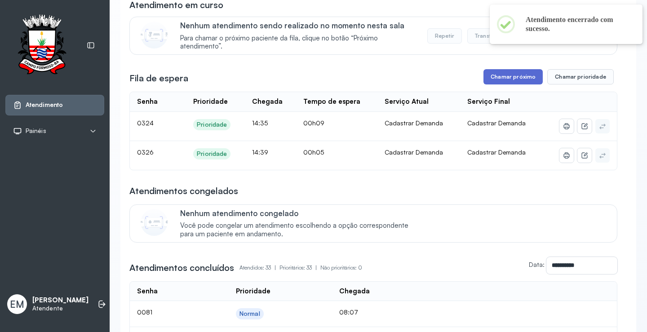
click at [521, 73] on button "Chamar próximo" at bounding box center [512, 76] width 59 height 15
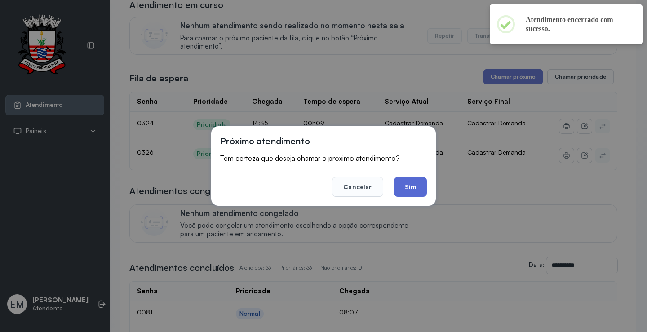
click at [419, 188] on button "Sim" at bounding box center [410, 187] width 33 height 20
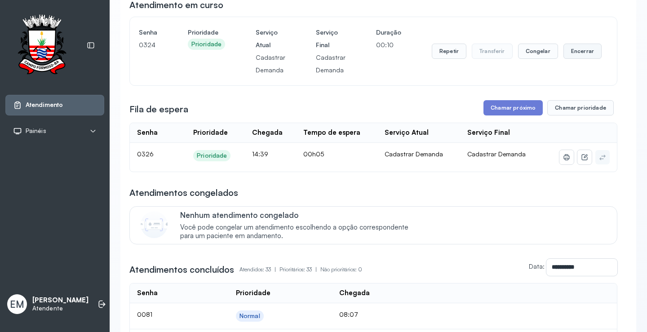
click at [574, 50] on button "Encerrar" at bounding box center [582, 51] width 38 height 15
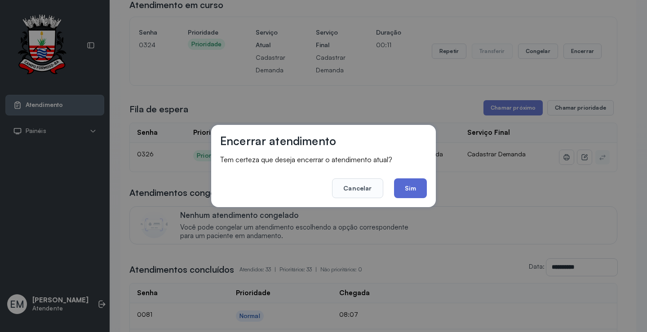
click at [413, 182] on button "Sim" at bounding box center [410, 188] width 33 height 20
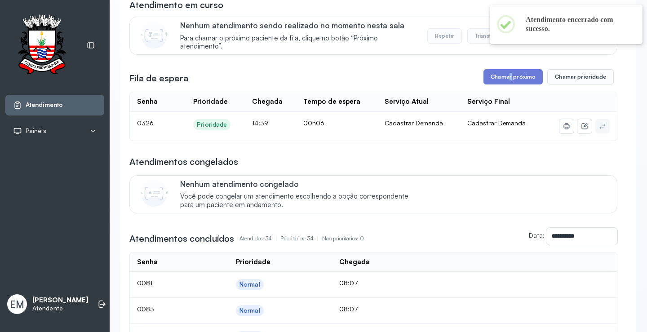
click at [509, 75] on button "Chamar próximo" at bounding box center [512, 76] width 59 height 15
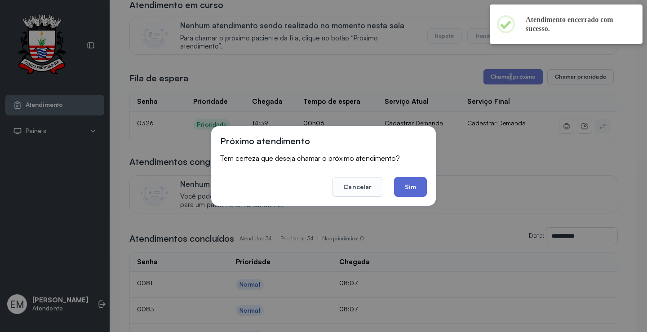
click at [419, 180] on button "Sim" at bounding box center [410, 187] width 33 height 20
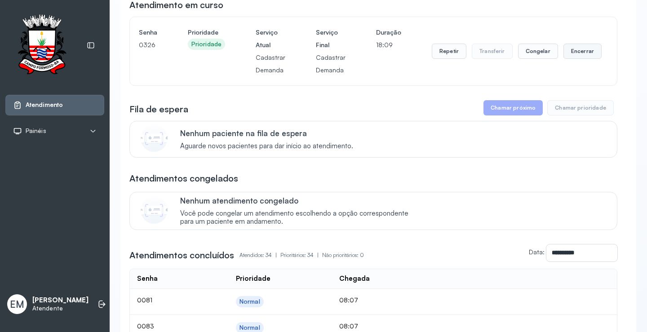
click at [567, 48] on button "Encerrar" at bounding box center [582, 51] width 38 height 15
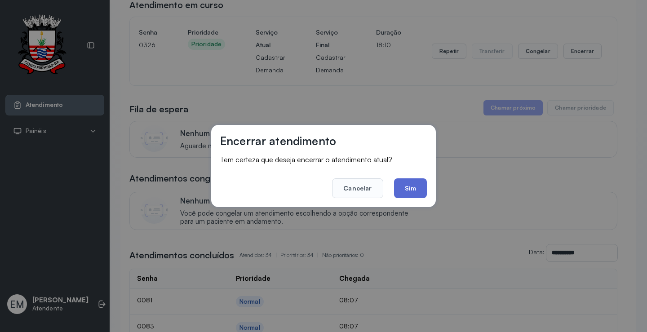
click at [416, 192] on button "Sim" at bounding box center [410, 188] width 33 height 20
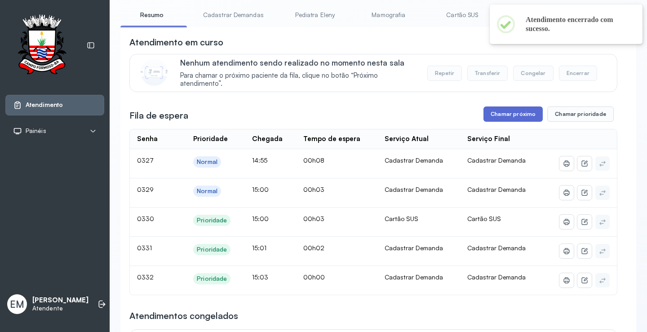
scroll to position [45, 0]
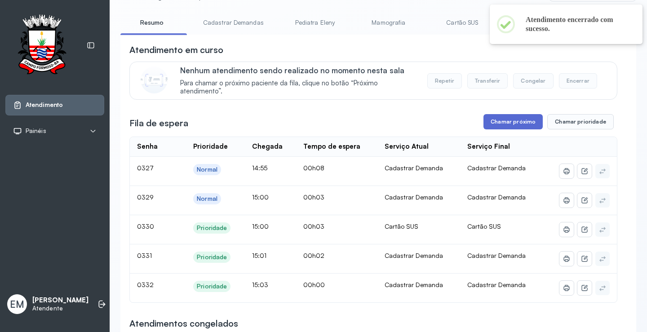
click at [512, 129] on button "Chamar próximo" at bounding box center [512, 121] width 59 height 15
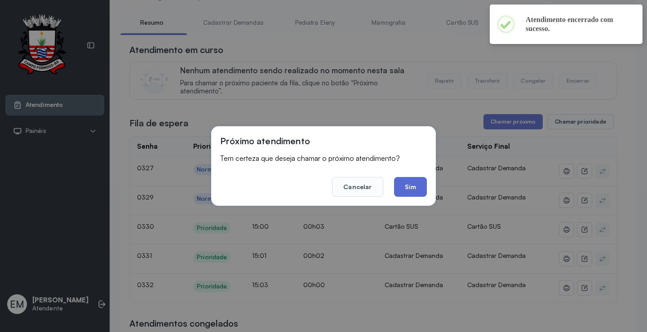
click at [411, 193] on button "Sim" at bounding box center [410, 187] width 33 height 20
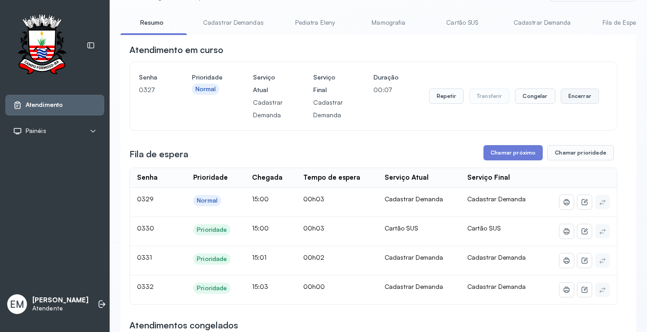
click at [573, 97] on button "Encerrar" at bounding box center [579, 95] width 38 height 15
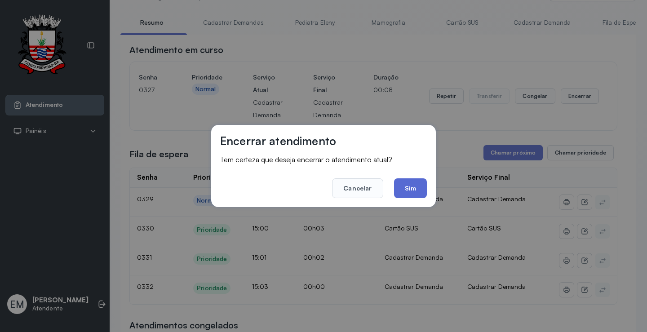
click at [417, 180] on button "Sim" at bounding box center [410, 188] width 33 height 20
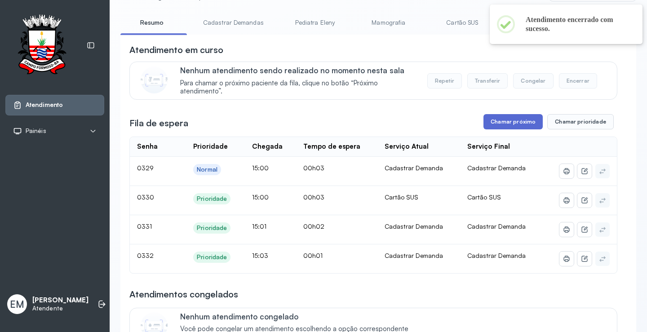
click at [500, 128] on button "Chamar próximo" at bounding box center [512, 121] width 59 height 15
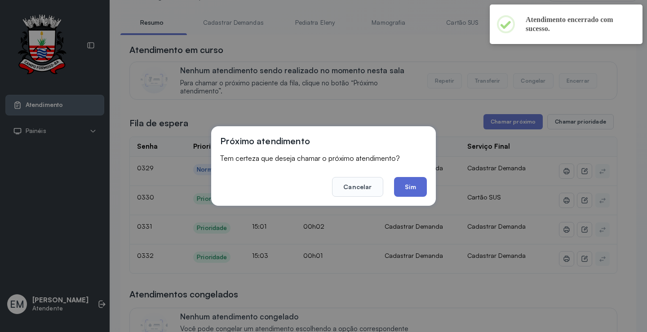
click at [405, 183] on button "Sim" at bounding box center [410, 187] width 33 height 20
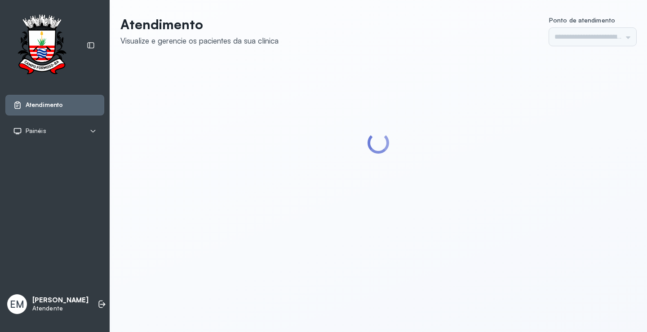
type input "*********"
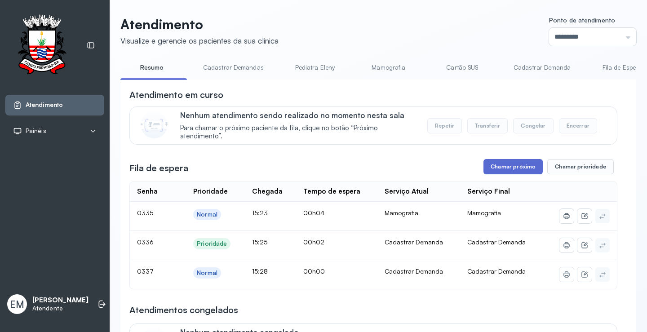
click at [512, 172] on button "Chamar próximo" at bounding box center [512, 166] width 59 height 15
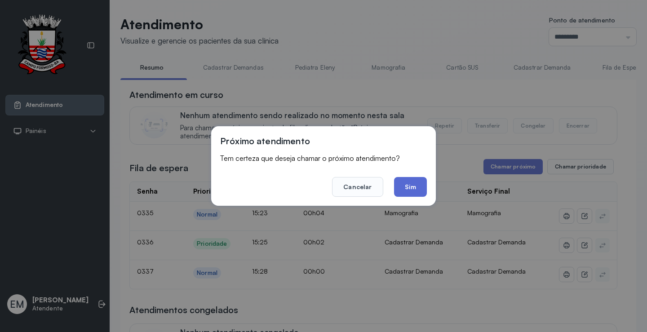
click at [395, 182] on button "Sim" at bounding box center [410, 187] width 33 height 20
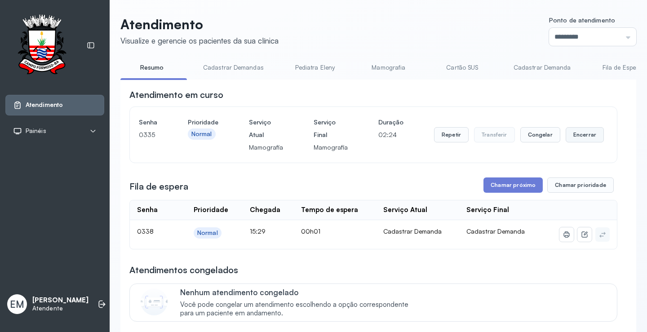
click at [573, 135] on button "Encerrar" at bounding box center [584, 134] width 38 height 15
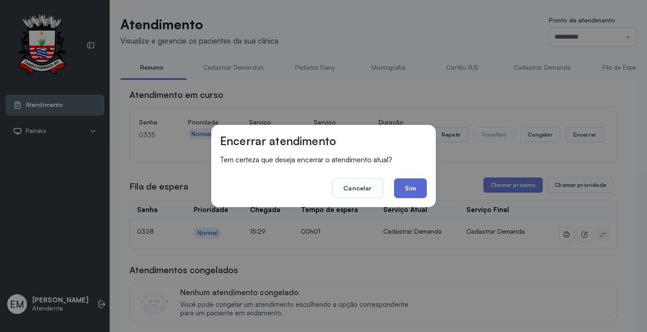
click at [413, 190] on button "Sim" at bounding box center [410, 188] width 33 height 20
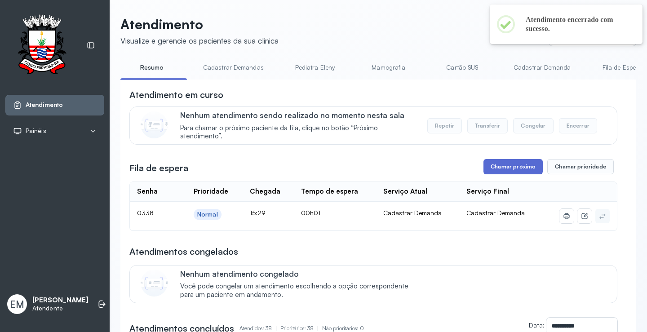
click at [502, 170] on button "Chamar próximo" at bounding box center [512, 166] width 59 height 15
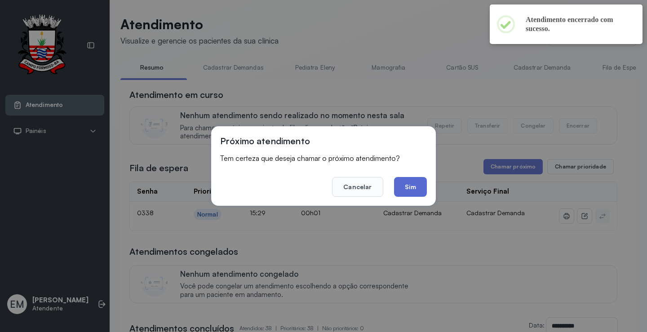
click at [402, 191] on button "Sim" at bounding box center [410, 187] width 33 height 20
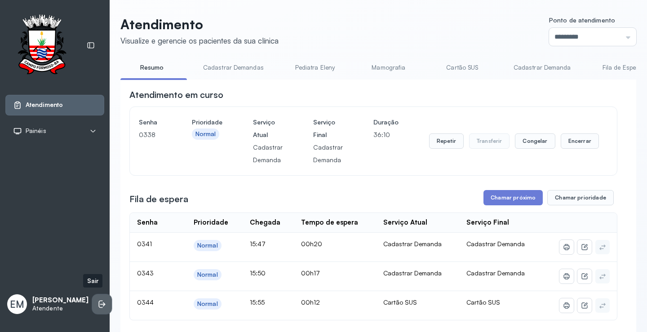
click at [97, 301] on icon at bounding box center [101, 303] width 9 height 9
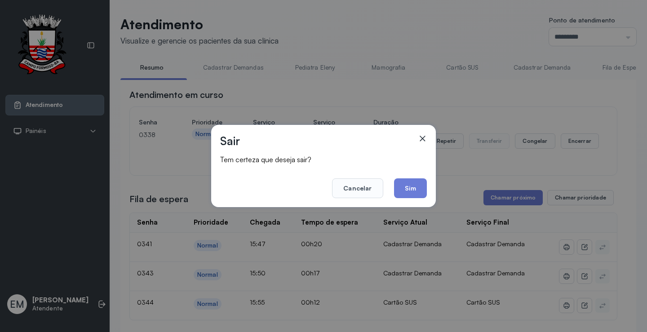
click at [418, 191] on button "Sim" at bounding box center [410, 188] width 33 height 20
